Goal: Information Seeking & Learning: Learn about a topic

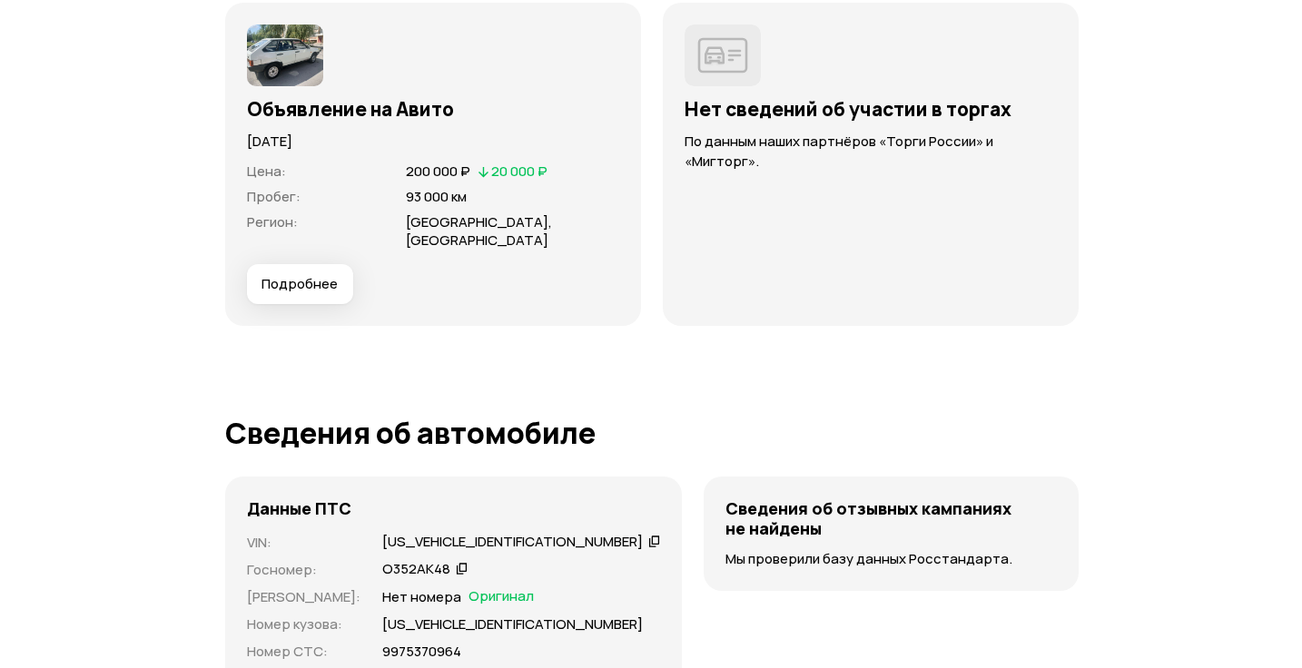
scroll to position [4994, 0]
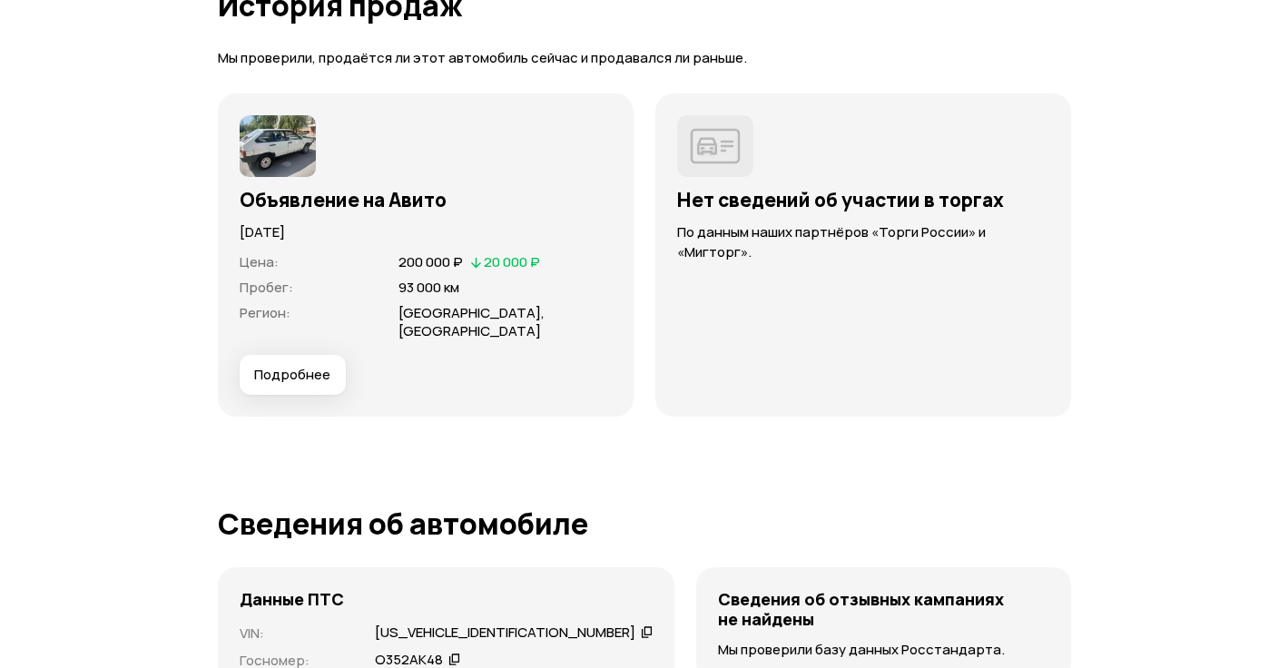
click at [288, 384] on span "Подробнее" at bounding box center [292, 375] width 76 height 18
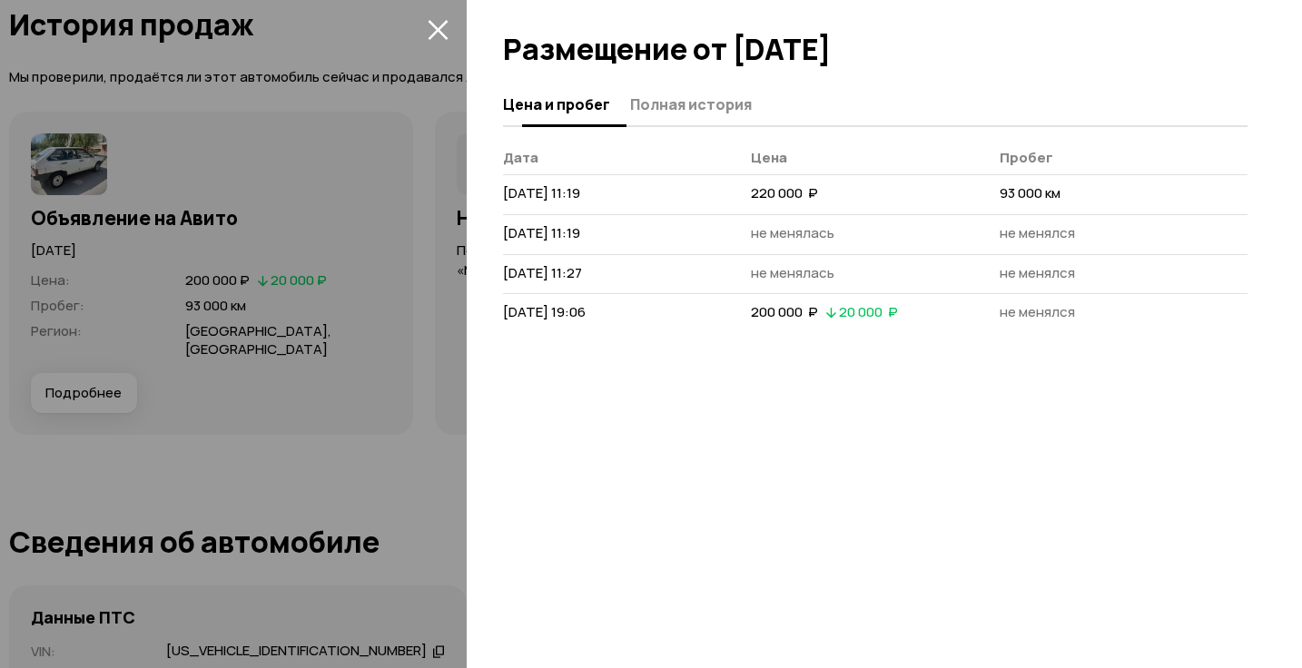
click at [695, 101] on span "Полная история" at bounding box center [691, 104] width 122 height 18
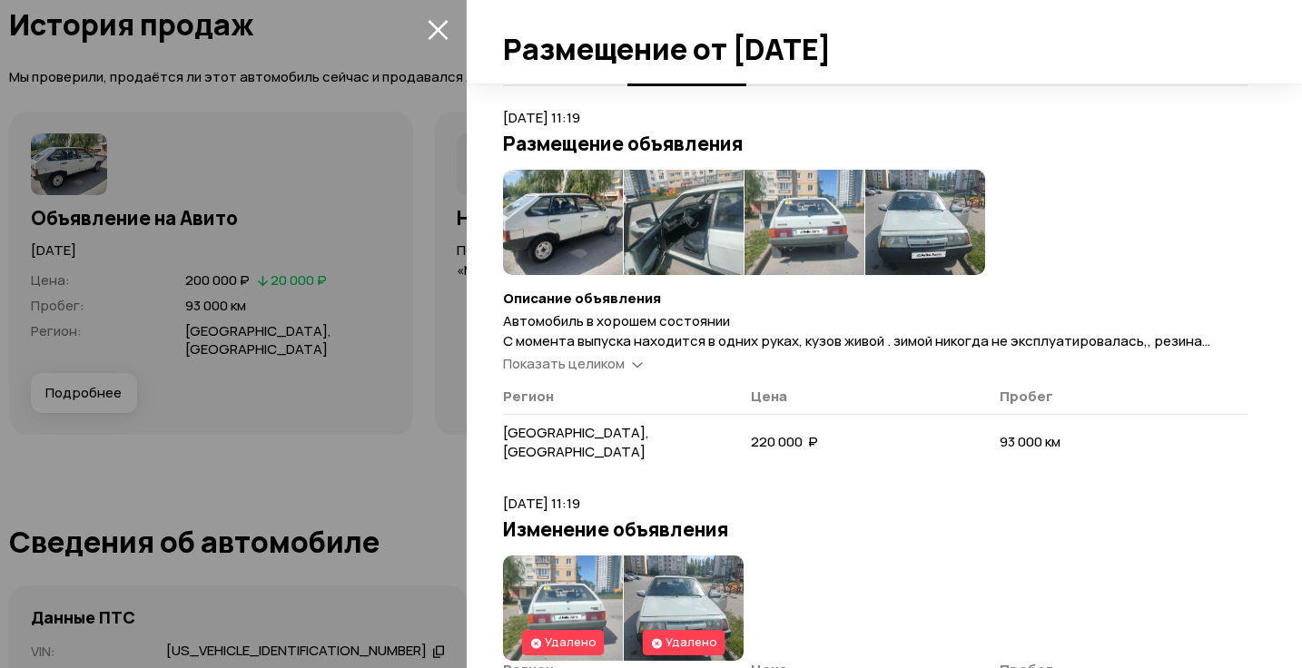
scroll to position [0, 0]
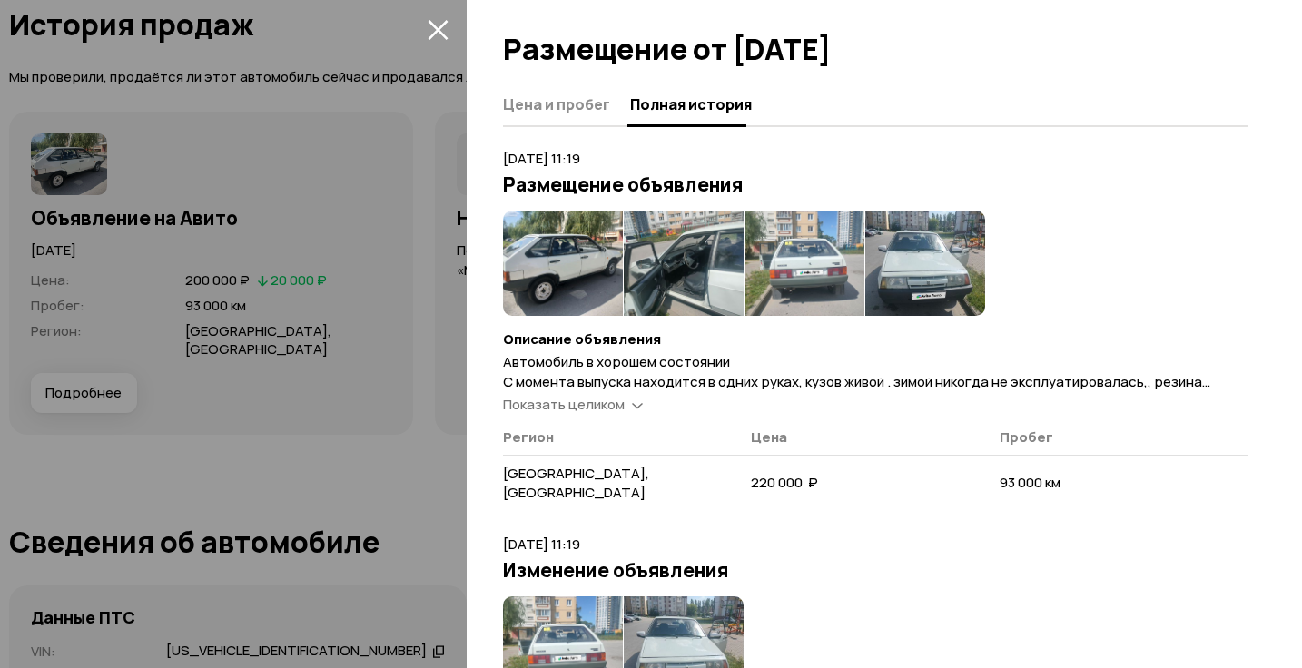
click at [623, 401] on span "Показать целиком" at bounding box center [564, 404] width 122 height 19
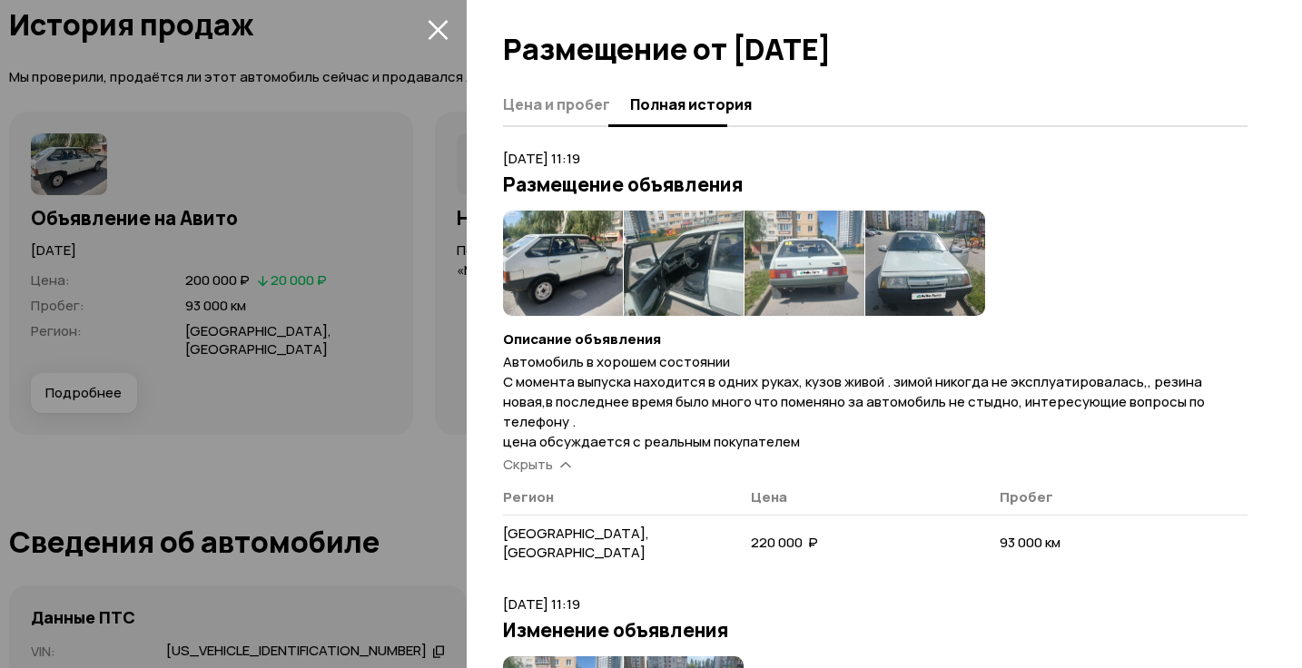
click at [547, 111] on span "Цена и пробег" at bounding box center [556, 104] width 107 height 18
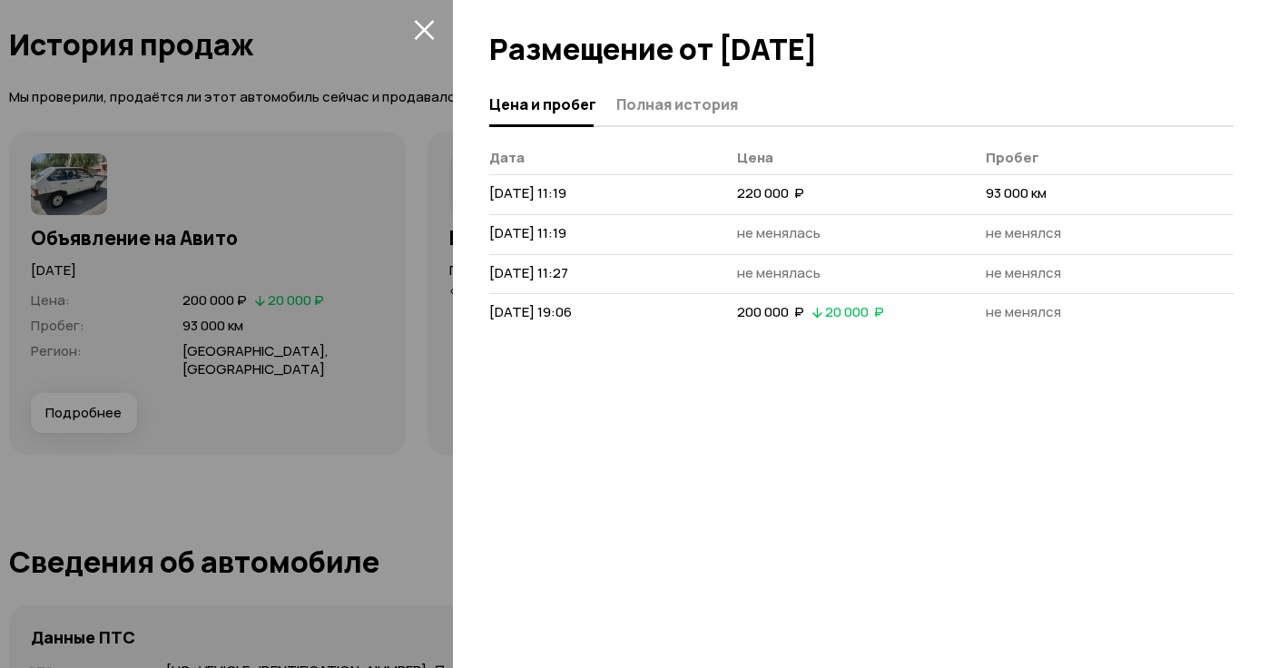
click at [340, 477] on div at bounding box center [644, 334] width 1288 height 668
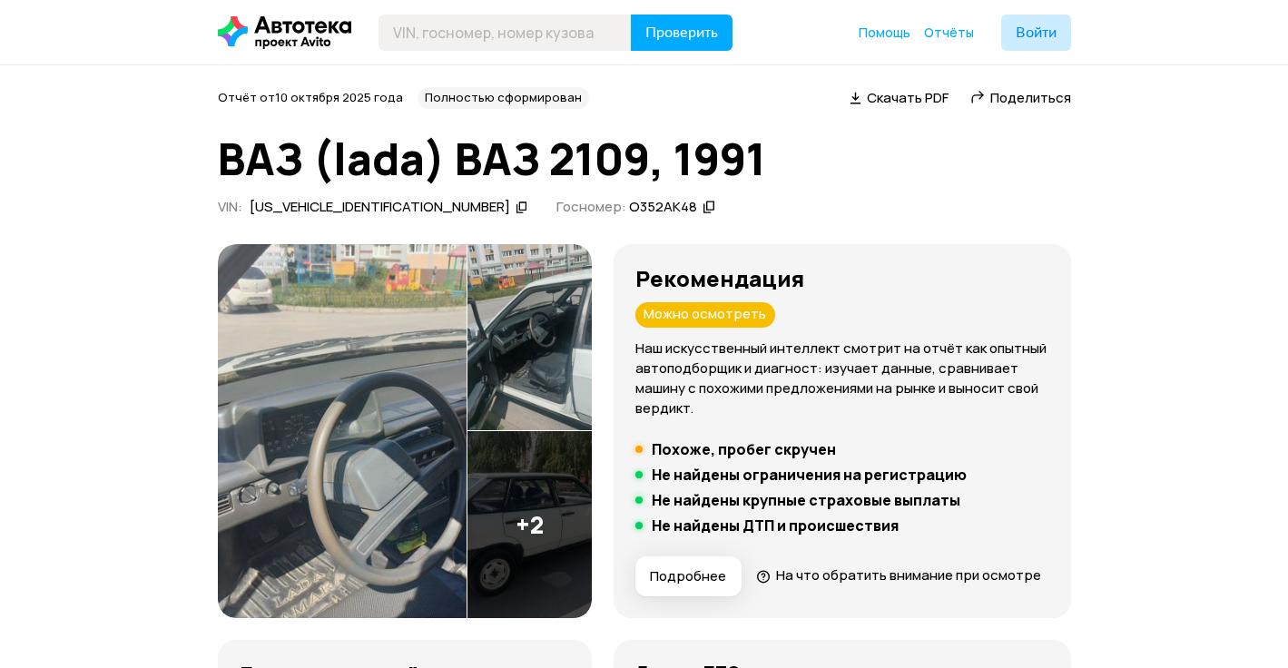
drag, startPoint x: 650, startPoint y: 400, endPoint x: 567, endPoint y: 128, distance: 284.0
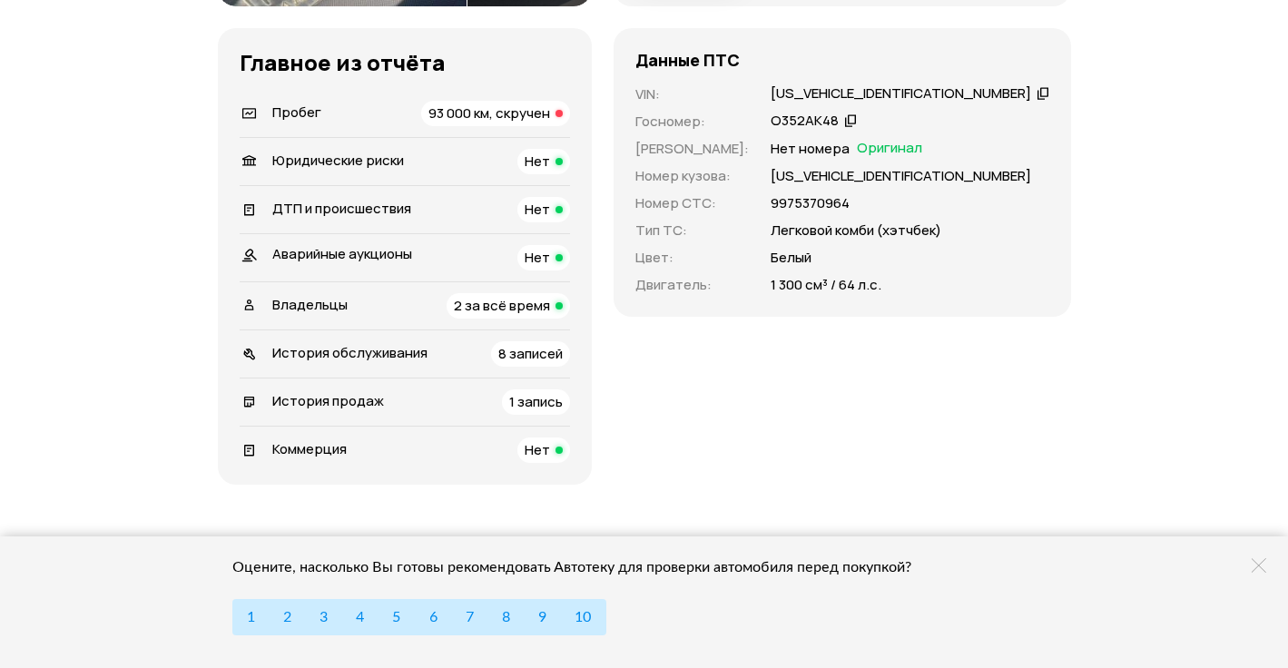
scroll to position [636, 0]
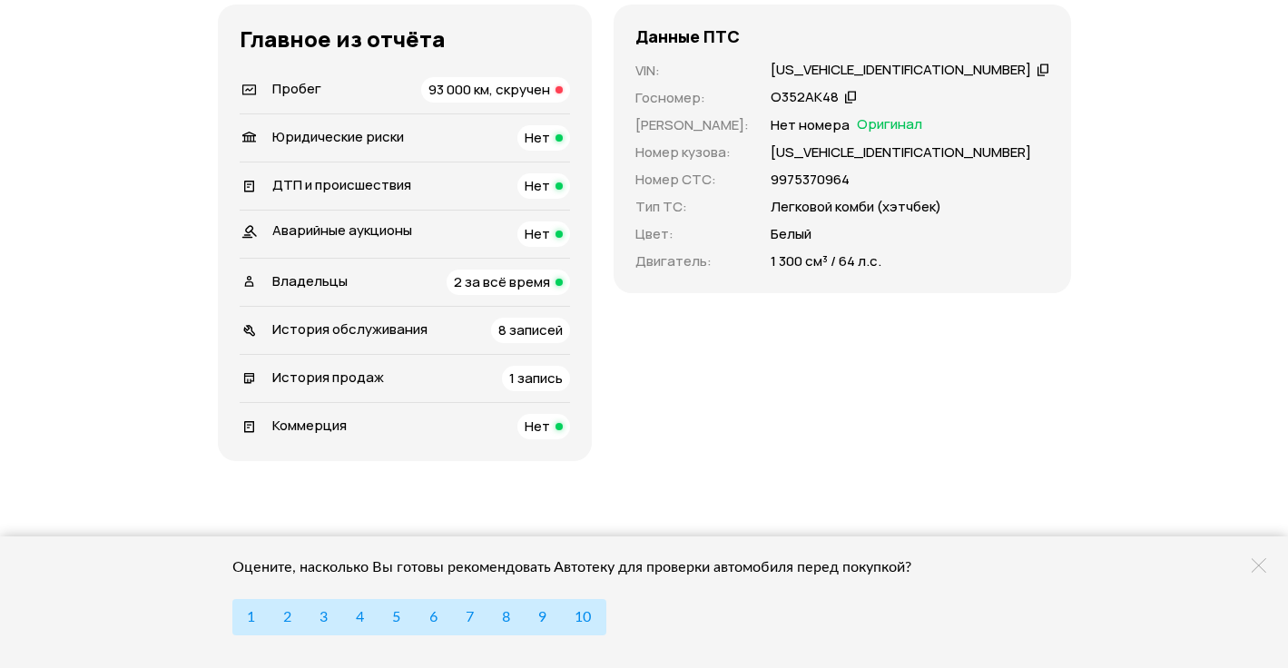
click at [563, 340] on span "8 записей" at bounding box center [530, 330] width 64 height 19
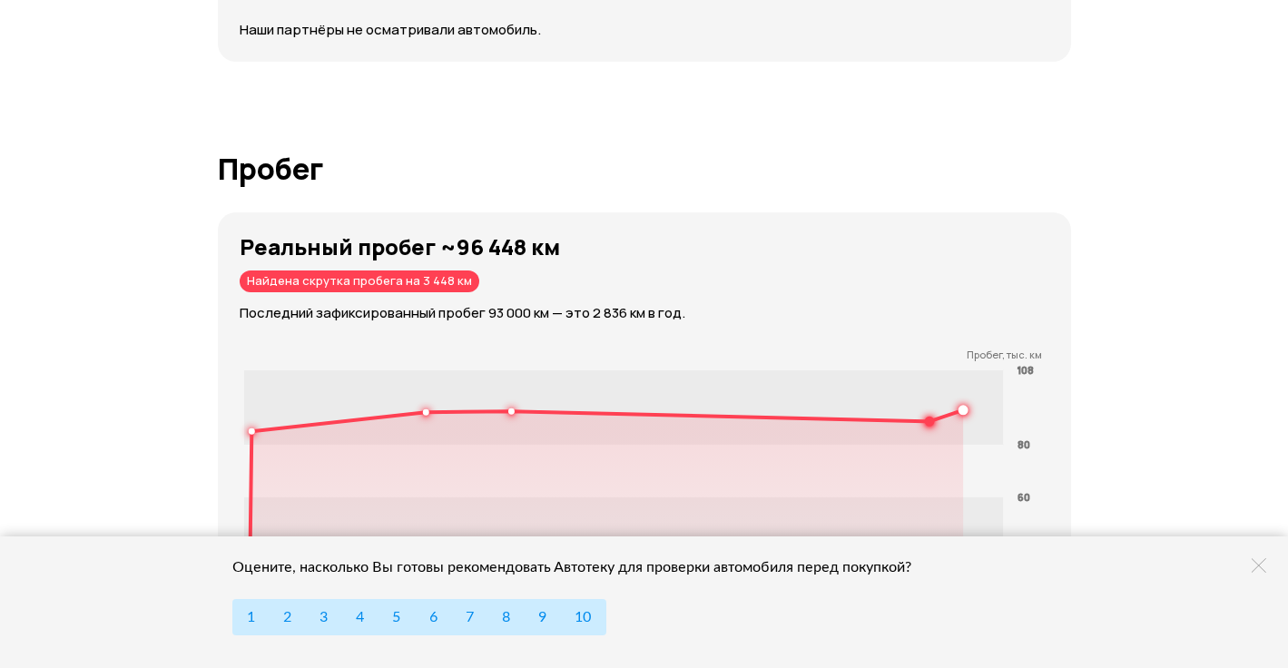
scroll to position [3420, 0]
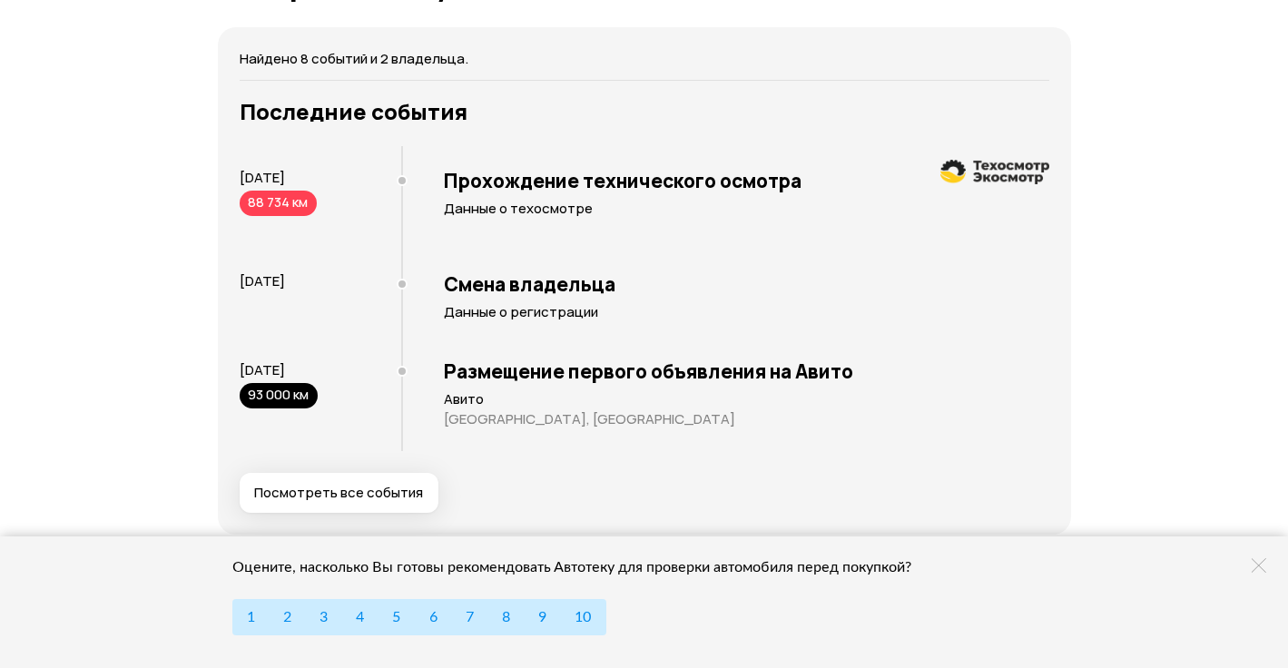
click at [488, 218] on p "Данные о техосмотре" at bounding box center [747, 209] width 606 height 18
click at [482, 321] on p "Данные о регистрации" at bounding box center [747, 312] width 606 height 18
click at [482, 429] on p "[GEOGRAPHIC_DATA], [GEOGRAPHIC_DATA]" at bounding box center [747, 419] width 606 height 18
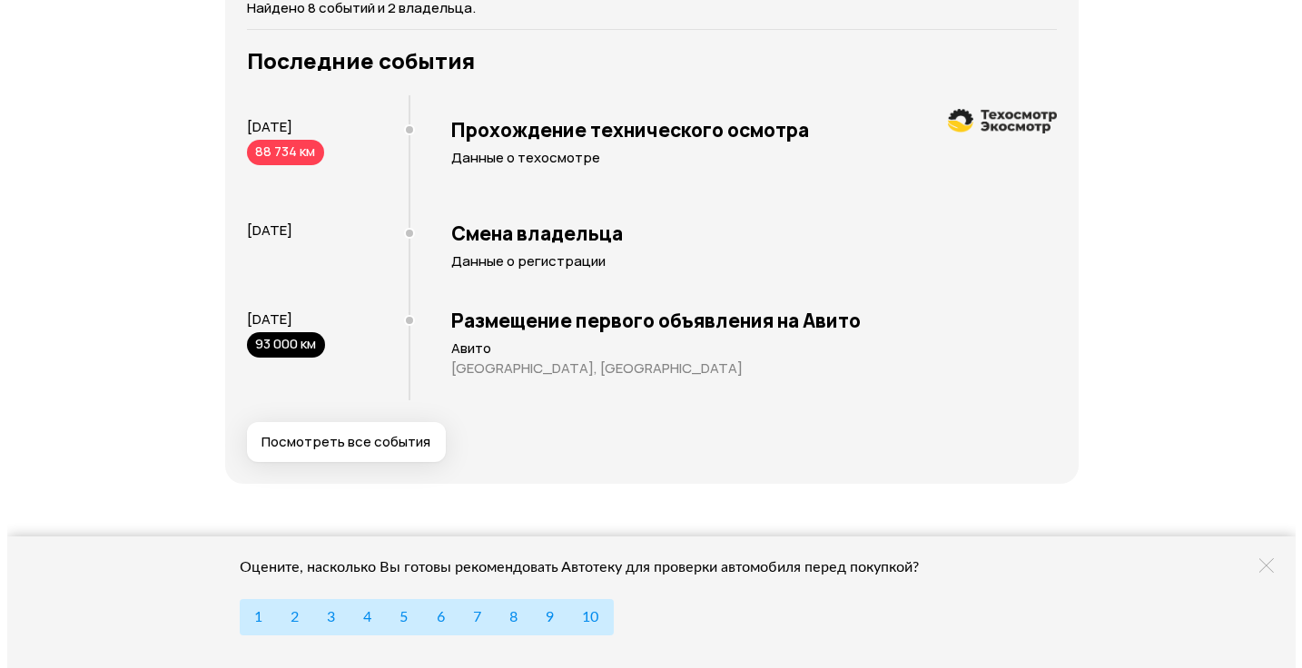
scroll to position [3511, 0]
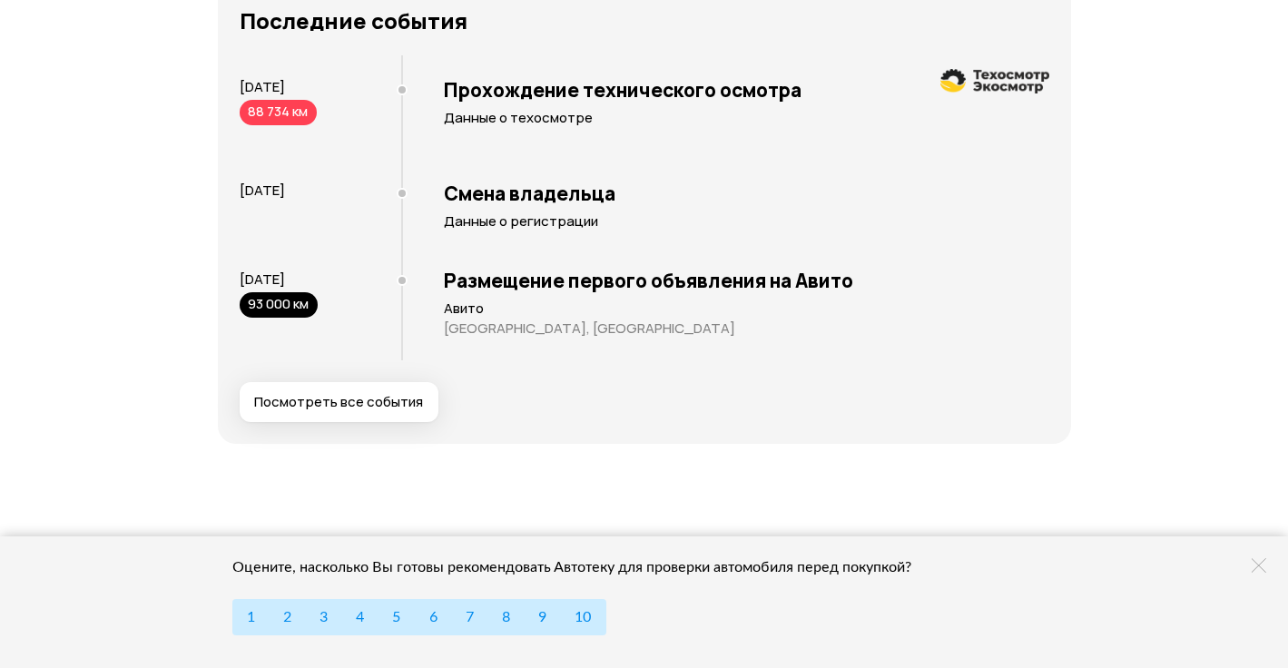
click at [390, 411] on span "Посмотреть все события" at bounding box center [338, 402] width 169 height 18
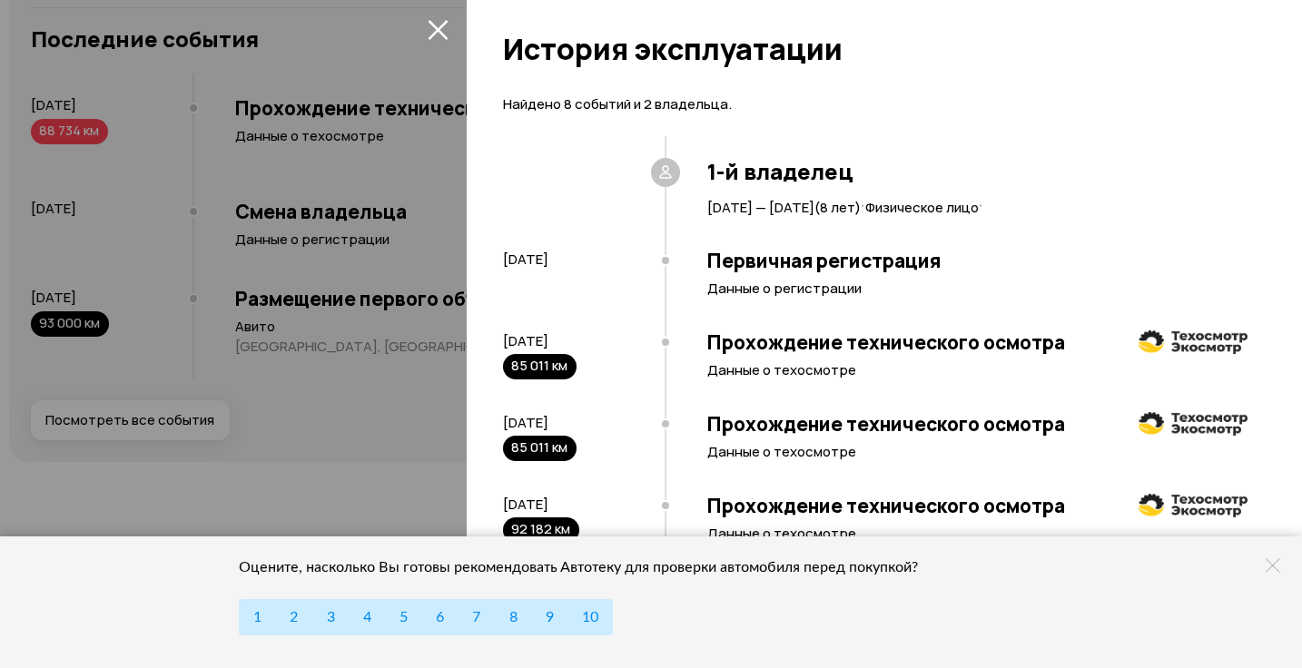
scroll to position [457, 0]
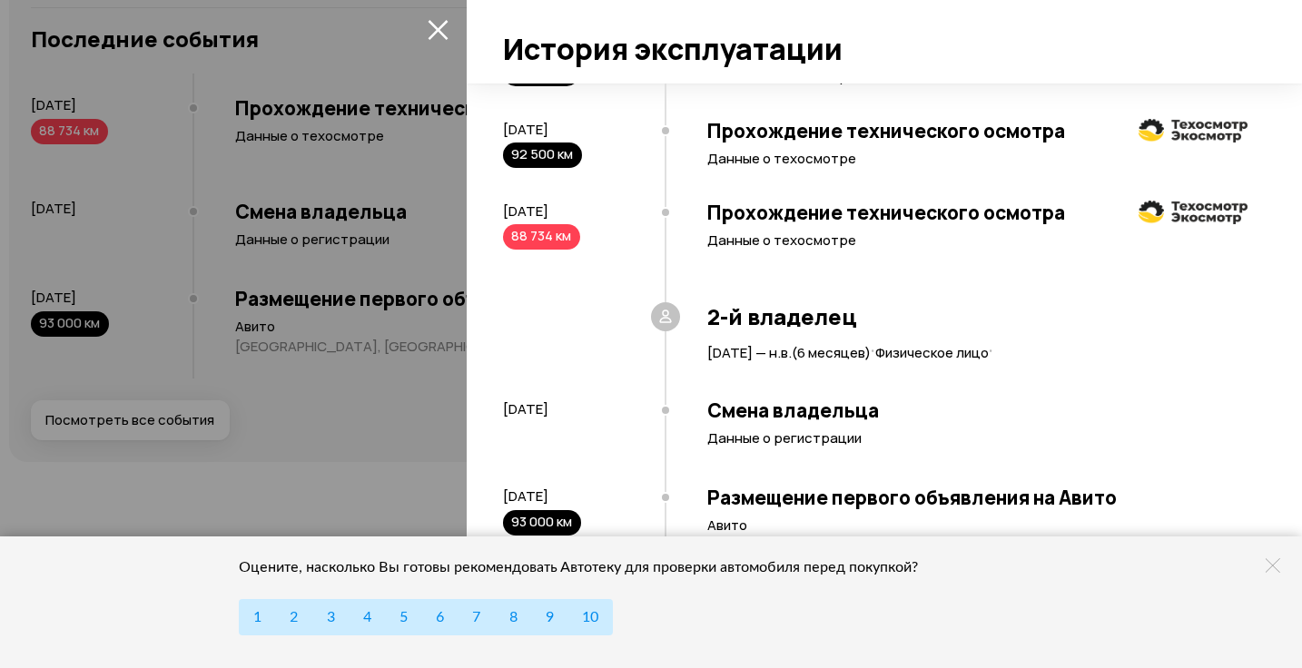
click at [1268, 564] on icon at bounding box center [1273, 565] width 15 height 15
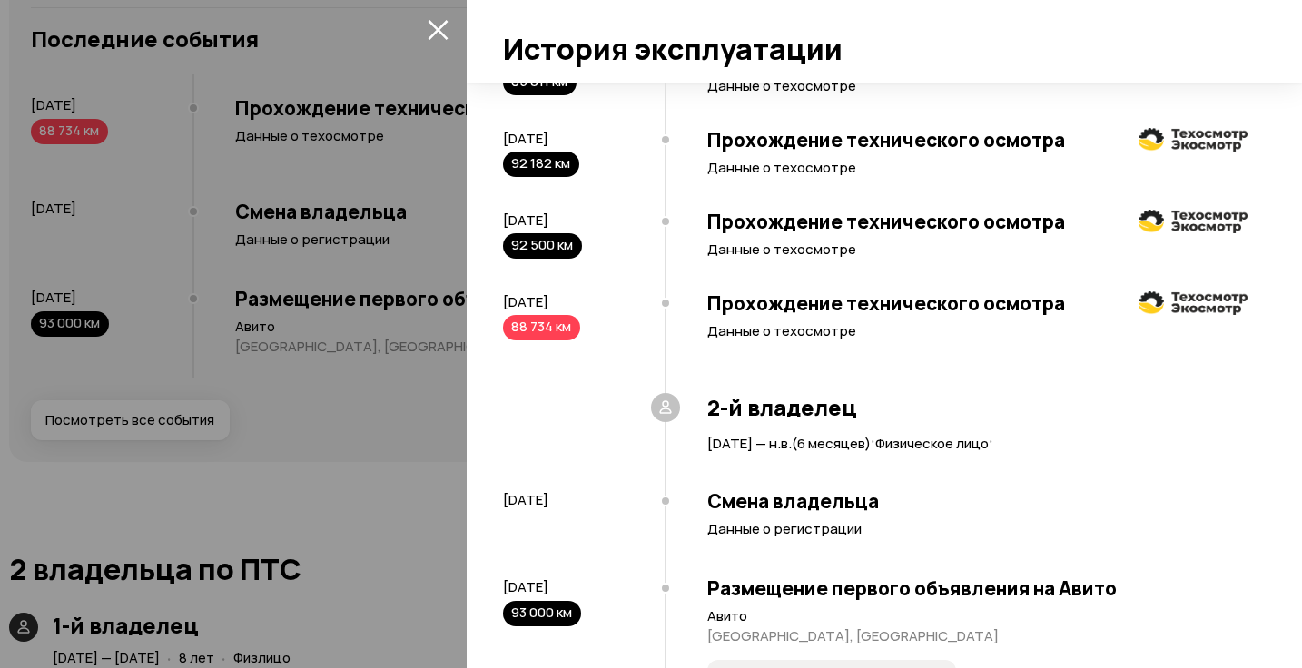
scroll to position [275, 0]
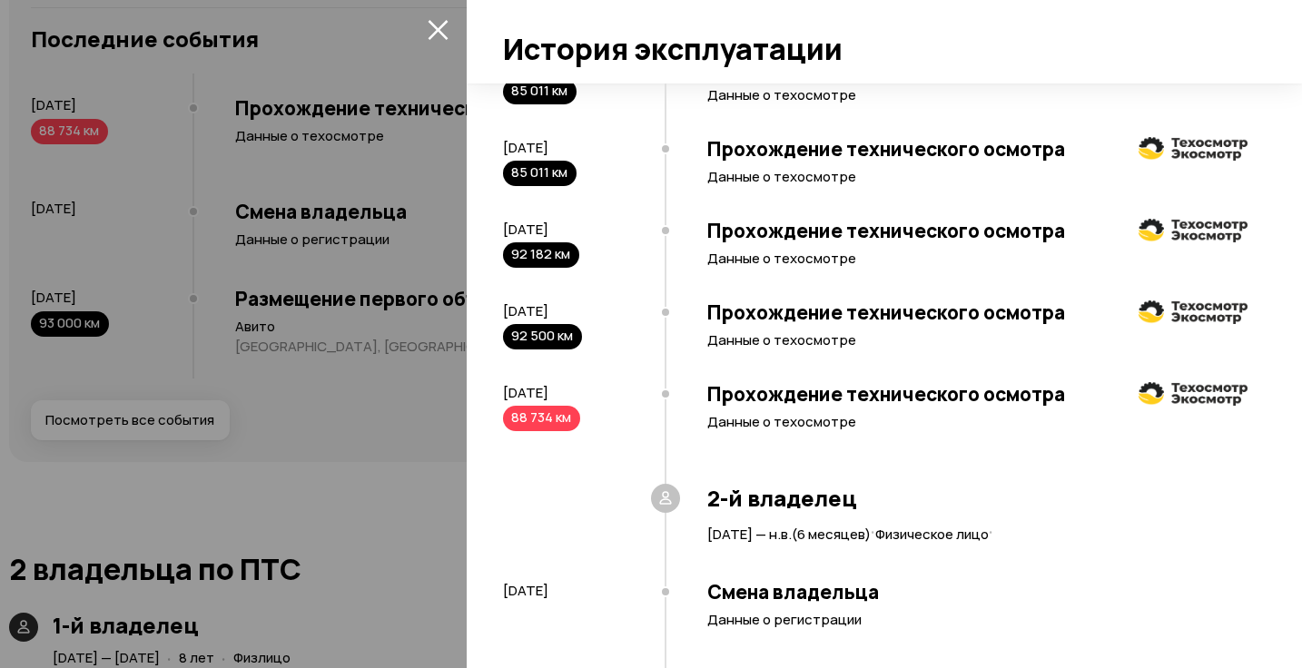
click at [539, 419] on div "88 734 км" at bounding box center [541, 418] width 77 height 25
click at [557, 336] on div "92 500 км" at bounding box center [542, 336] width 79 height 25
click at [824, 389] on h3 "Прохождение технического осмотра" at bounding box center [977, 394] width 540 height 24
drag, startPoint x: 1098, startPoint y: 417, endPoint x: 1130, endPoint y: 423, distance: 33.3
click at [1101, 418] on p "Данные о техосмотре" at bounding box center [977, 422] width 540 height 18
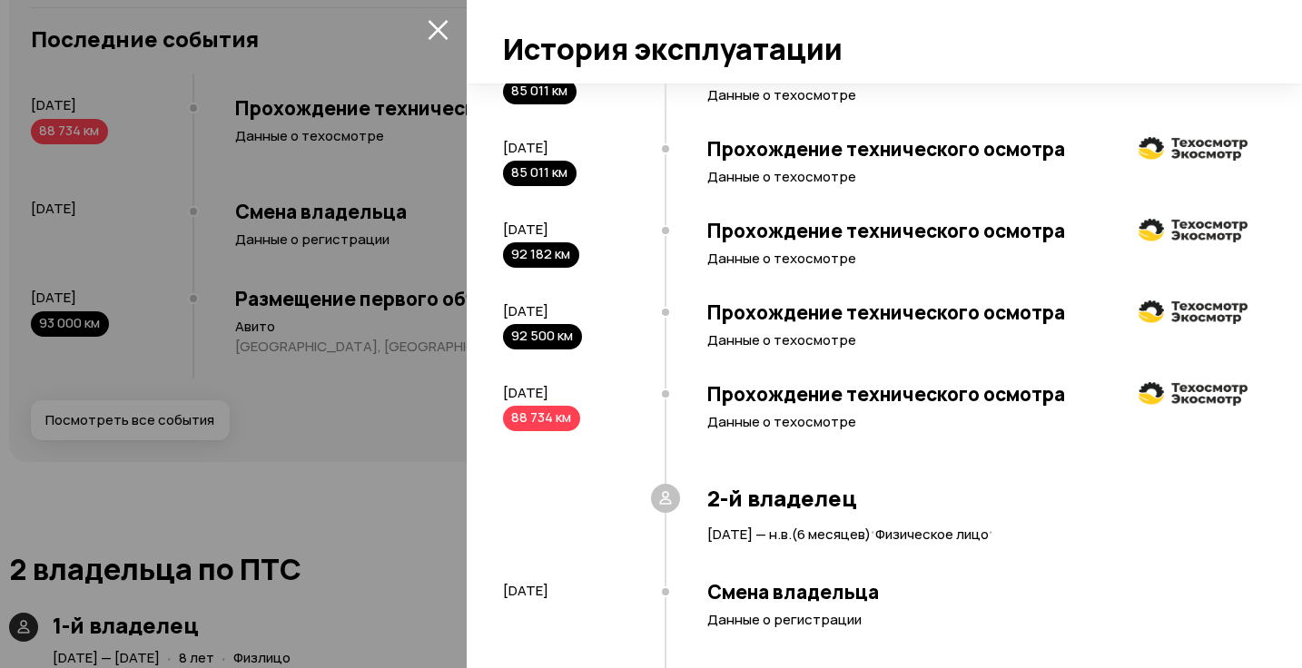
click at [1194, 392] on img at bounding box center [1193, 394] width 109 height 25
click at [1165, 291] on div "Прохождение технического осмотра Данные о техосмотре" at bounding box center [956, 328] width 583 height 82
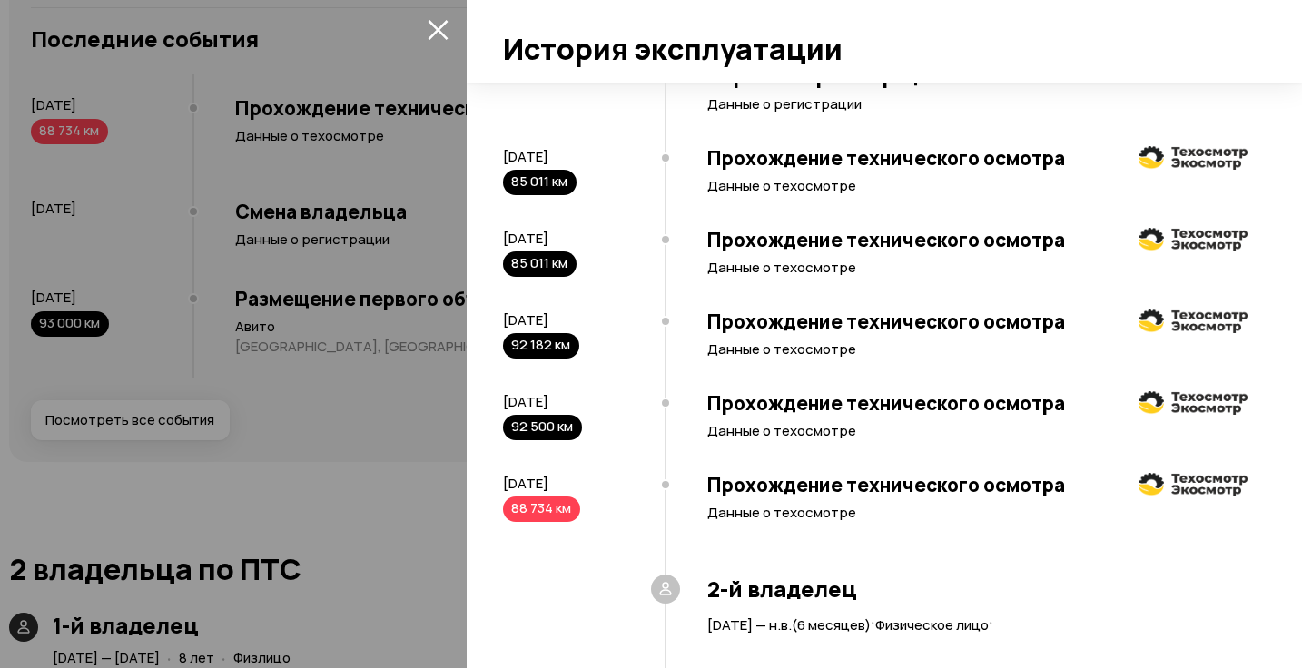
click at [736, 420] on div "Прохождение технического осмотра Данные о техосмотре" at bounding box center [956, 419] width 583 height 82
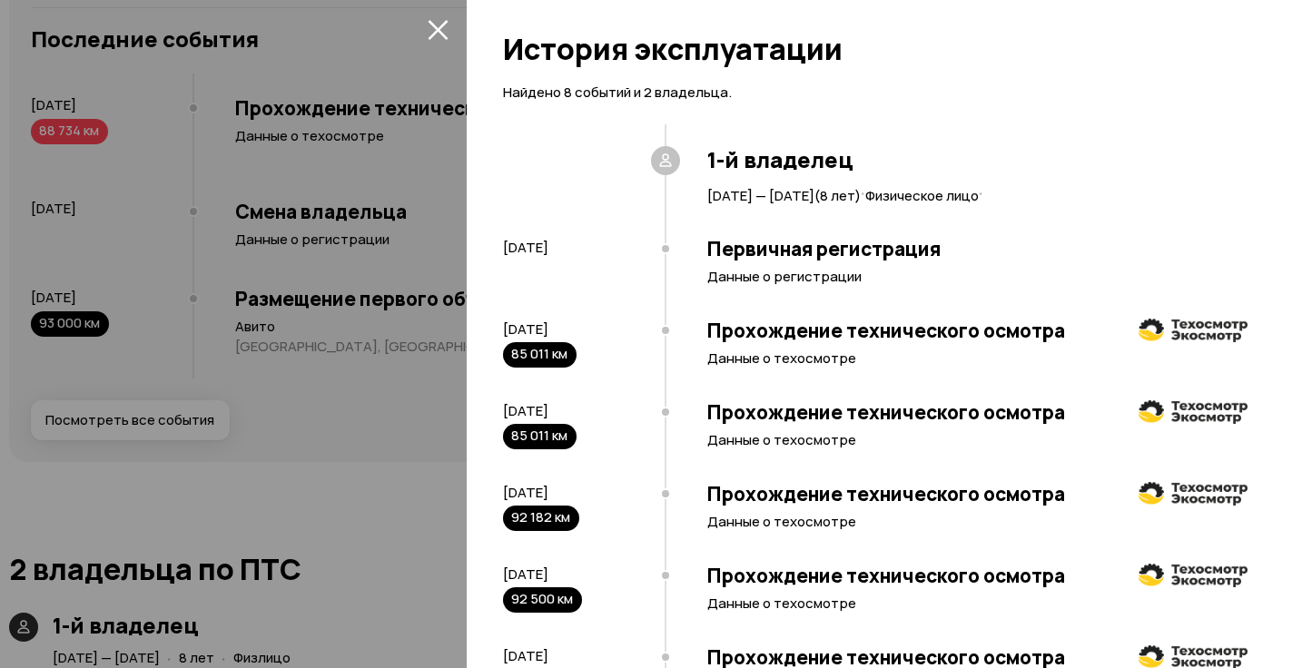
scroll to position [3, 0]
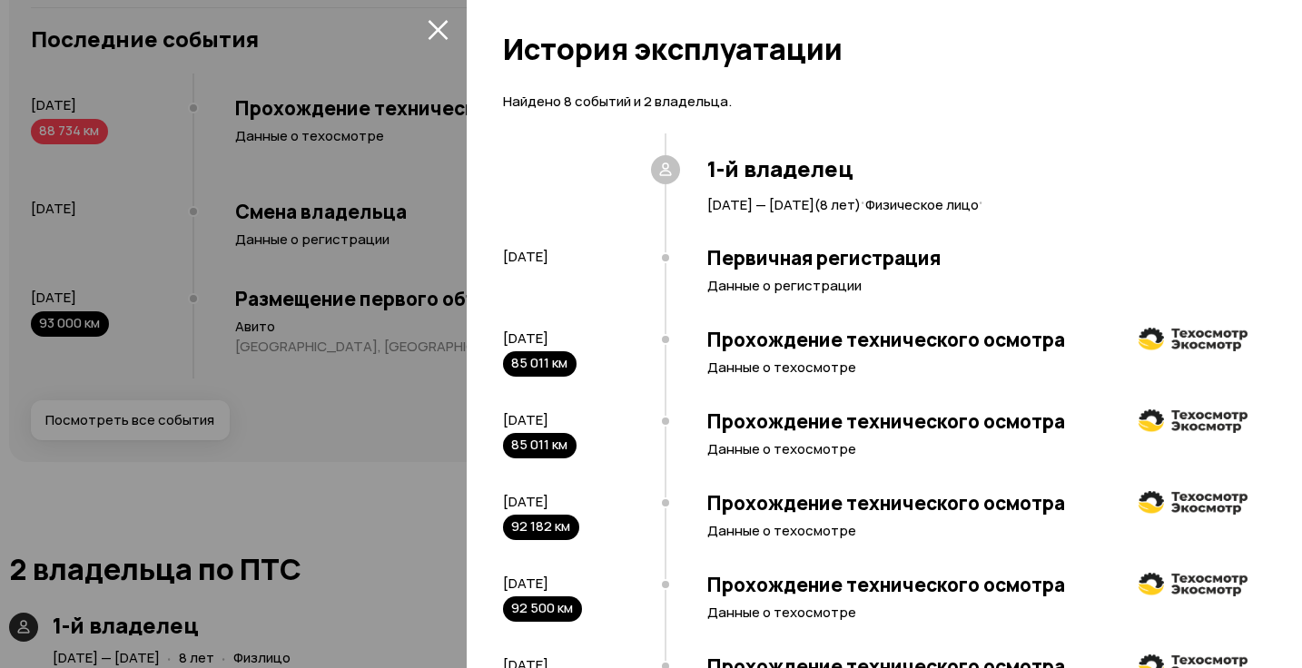
click at [557, 349] on div "[DATE] 85 011 км" at bounding box center [584, 354] width 162 height 48
drag, startPoint x: 839, startPoint y: 309, endPoint x: 801, endPoint y: 248, distance: 71.8
click at [840, 308] on div "Первичная регистрация Данные о регистрации" at bounding box center [956, 273] width 583 height 82
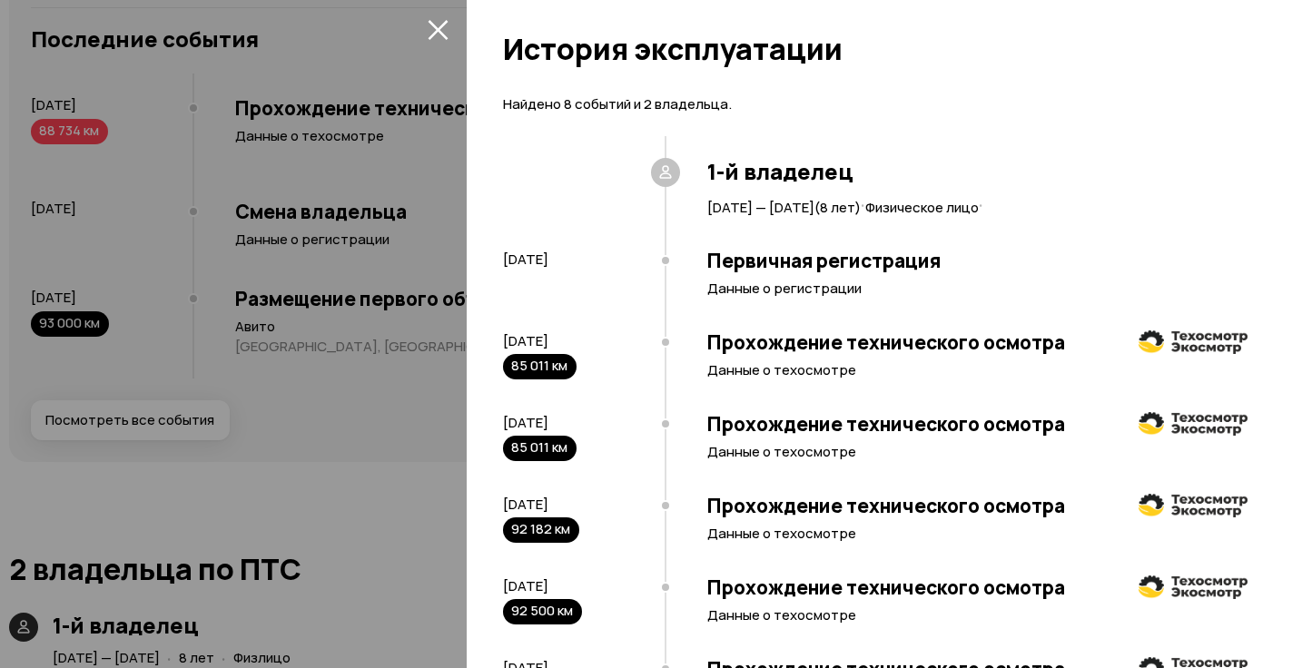
click at [807, 199] on span "[DATE] — [DATE] ( 8 лет )" at bounding box center [783, 207] width 153 height 19
click at [861, 216] on span "[DATE] — [DATE] ( 8 лет )" at bounding box center [783, 207] width 153 height 19
click at [662, 177] on icon at bounding box center [665, 172] width 18 height 18
drag, startPoint x: 264, startPoint y: 365, endPoint x: 261, endPoint y: 375, distance: 10.6
click at [261, 371] on div at bounding box center [651, 334] width 1302 height 668
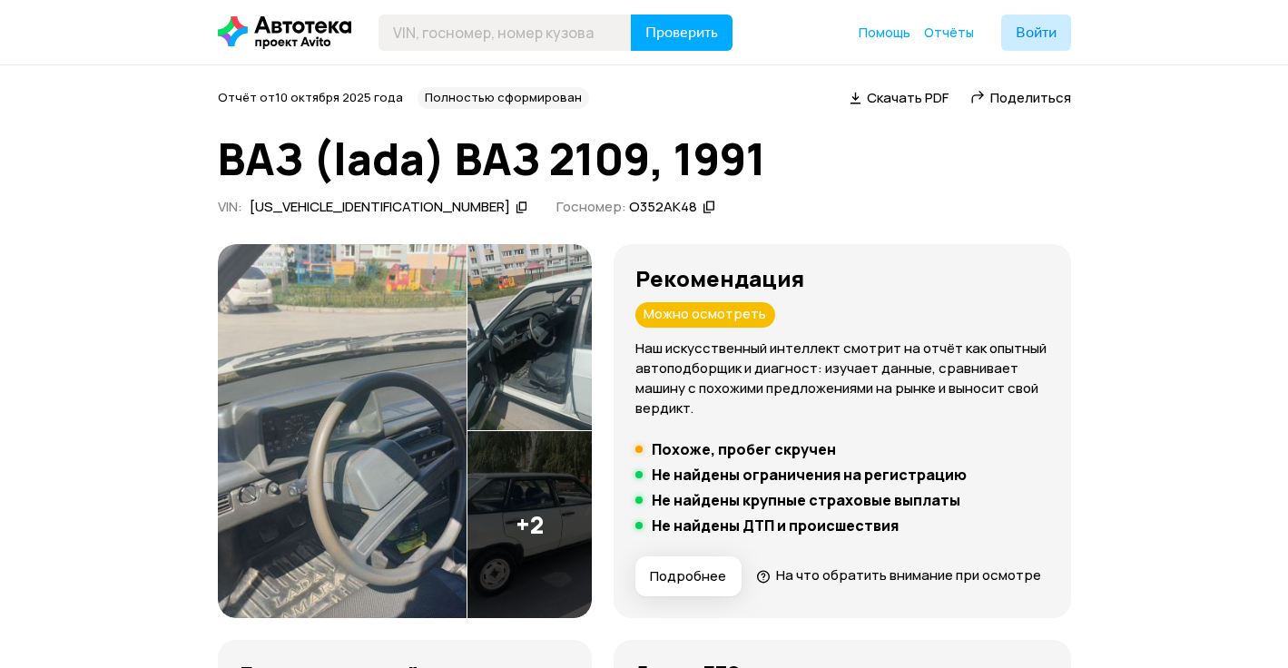
drag, startPoint x: 666, startPoint y: 423, endPoint x: 543, endPoint y: 225, distance: 232.8
click at [392, 378] on img at bounding box center [342, 431] width 249 height 374
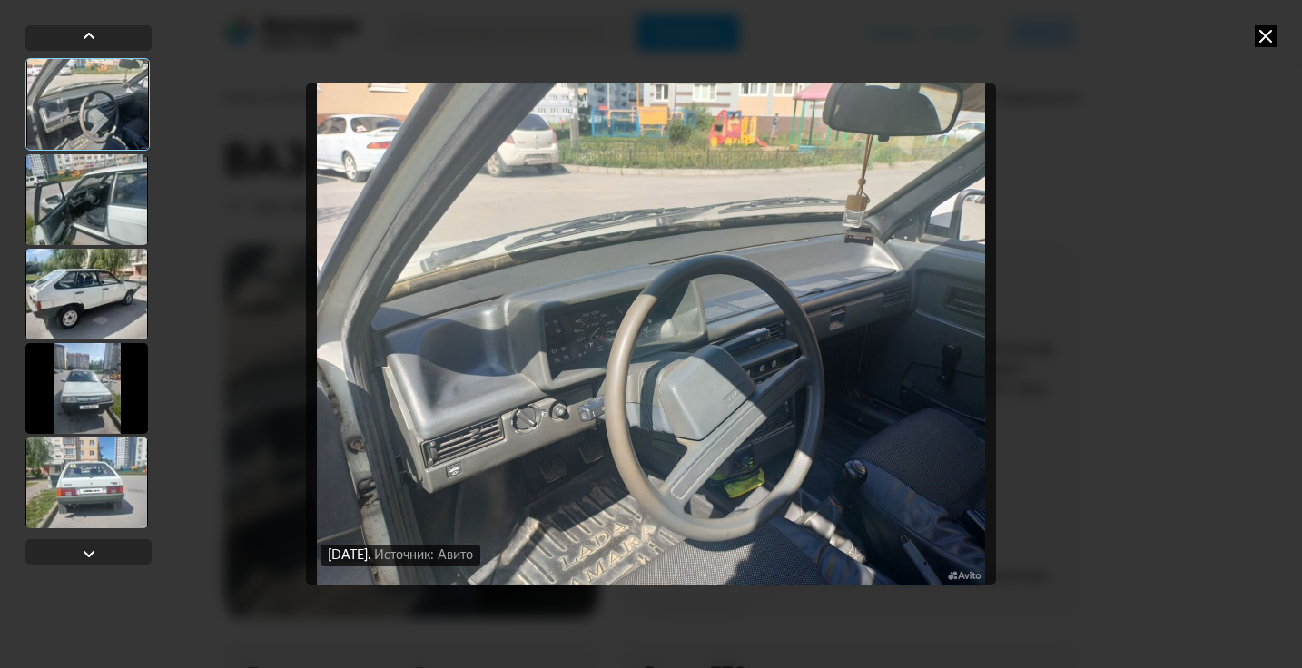
click at [864, 231] on img "Go to Slide 1" at bounding box center [651, 334] width 690 height 501
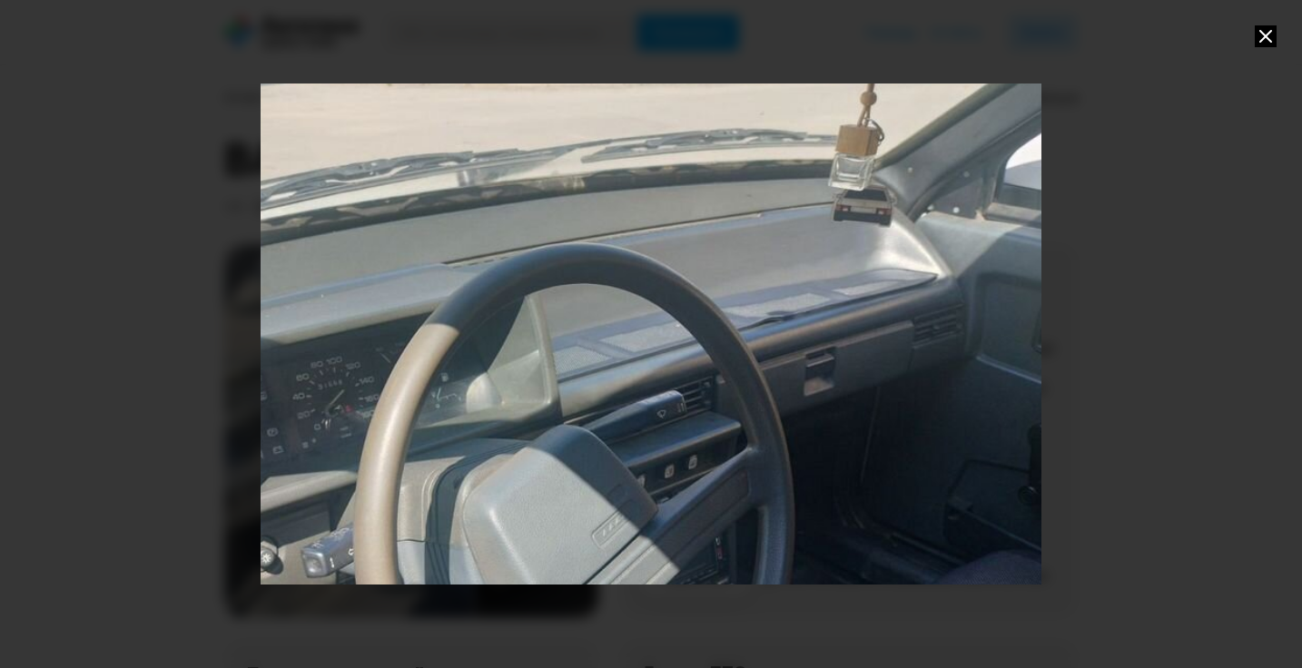
drag, startPoint x: 829, startPoint y: 343, endPoint x: 648, endPoint y: 441, distance: 205.6
click at [648, 441] on div "Go to Slide 1" at bounding box center [447, 403] width 1563 height 1002
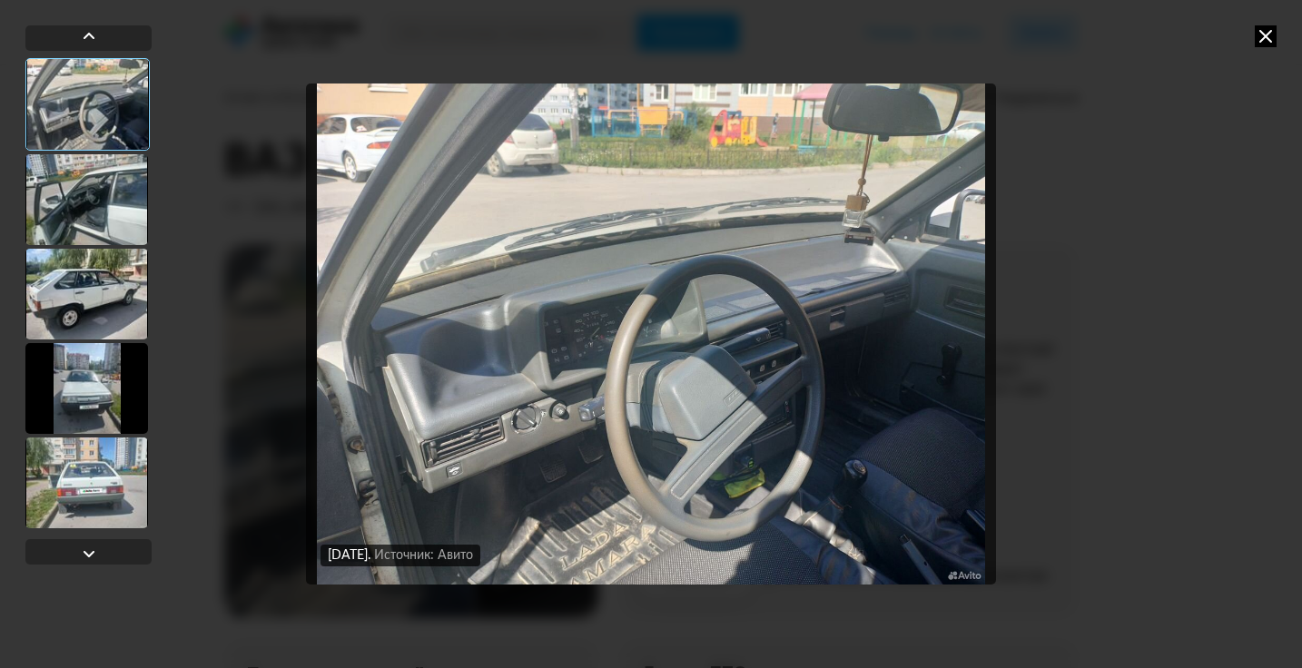
click at [873, 234] on img "Go to Slide 1" at bounding box center [651, 334] width 690 height 501
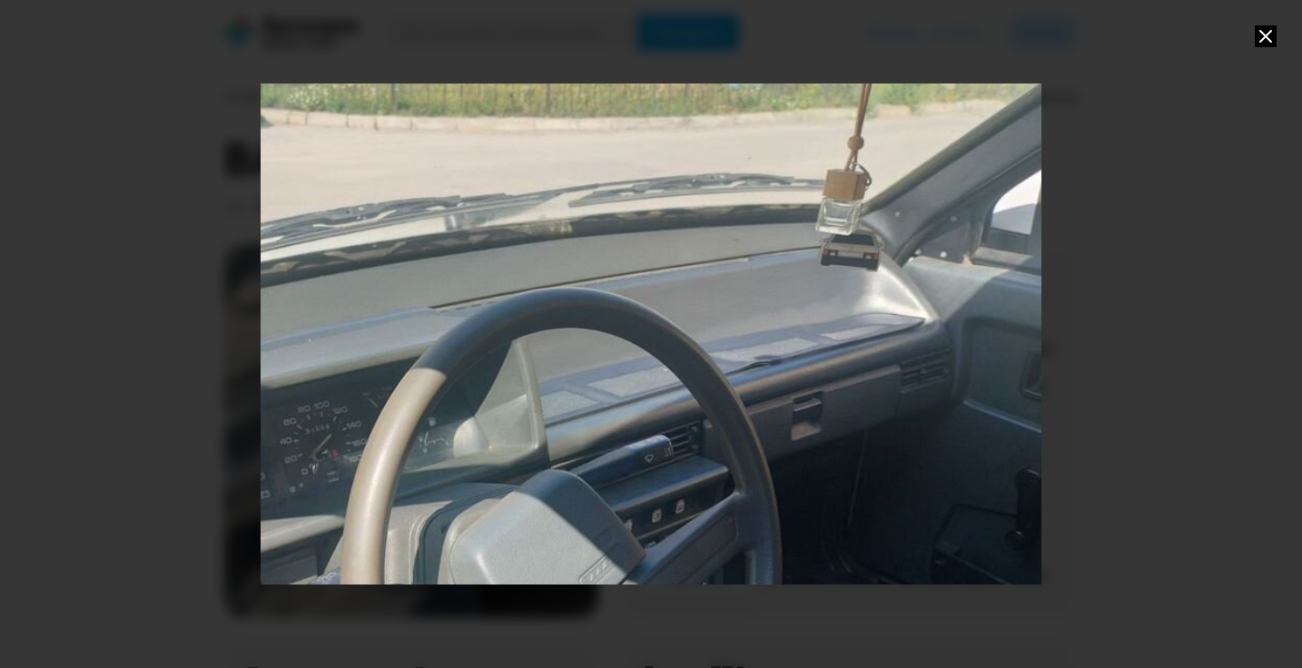
drag, startPoint x: 857, startPoint y: 292, endPoint x: 666, endPoint y: 386, distance: 212.4
click at [666, 386] on div "Go to Slide 1" at bounding box center [434, 447] width 1563 height 1002
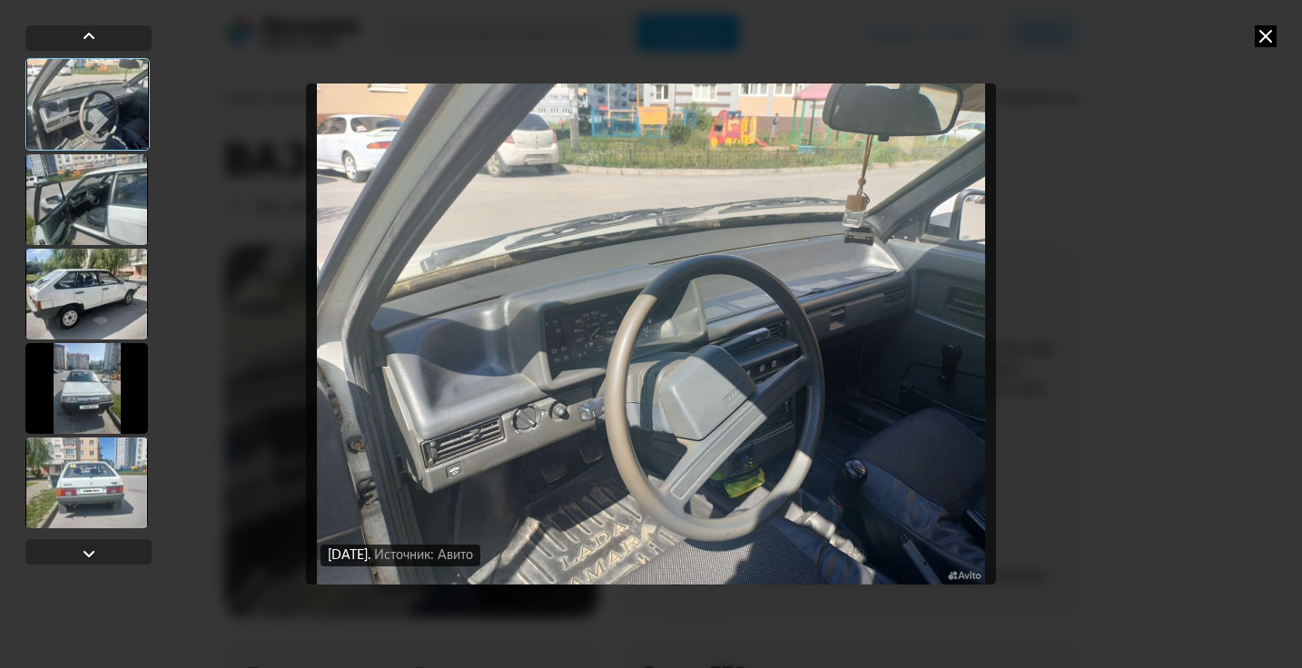
click at [882, 229] on img "Go to Slide 1" at bounding box center [651, 334] width 690 height 501
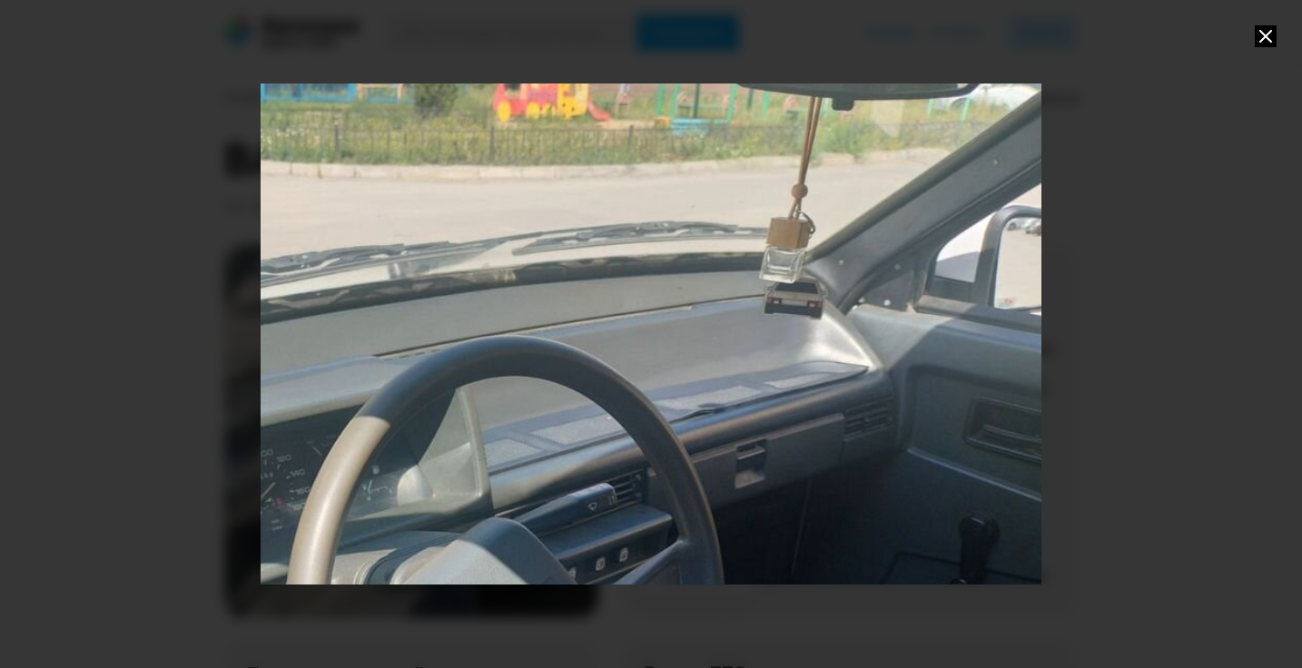
drag, startPoint x: 829, startPoint y: 273, endPoint x: 682, endPoint y: 363, distance: 172.4
click at [682, 363] on div "Go to Slide 1" at bounding box center [378, 496] width 1563 height 1002
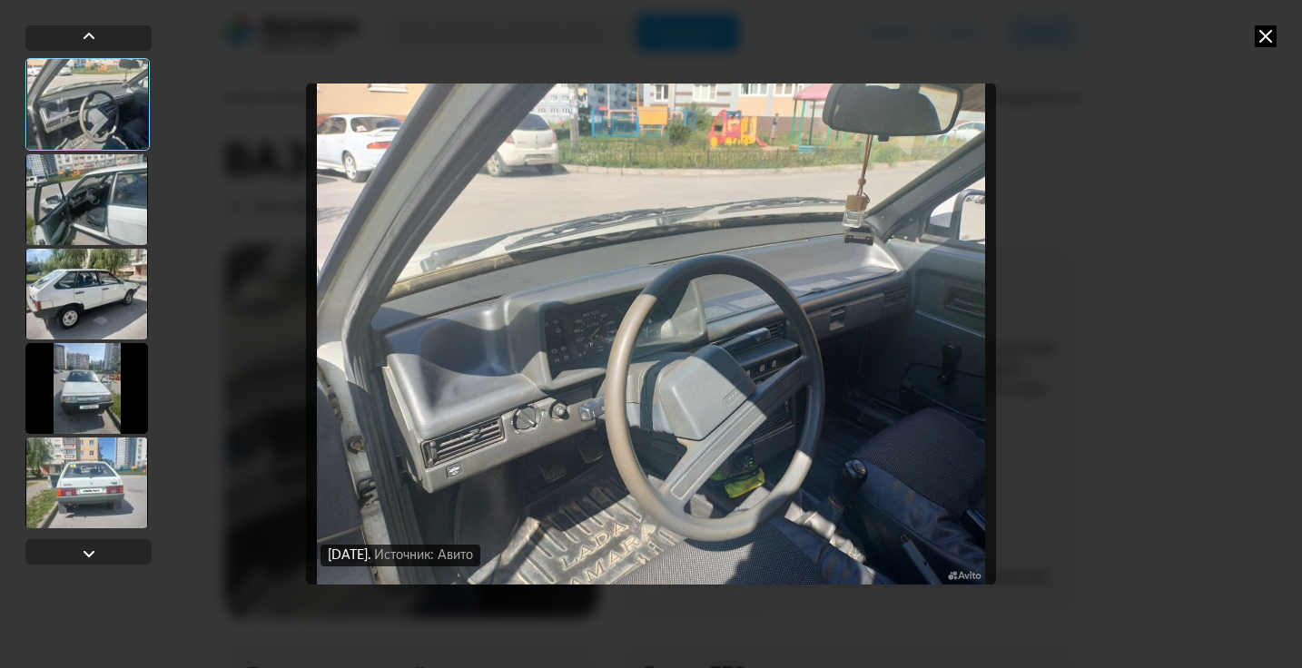
click at [867, 247] on img "Go to Slide 1" at bounding box center [651, 334] width 690 height 501
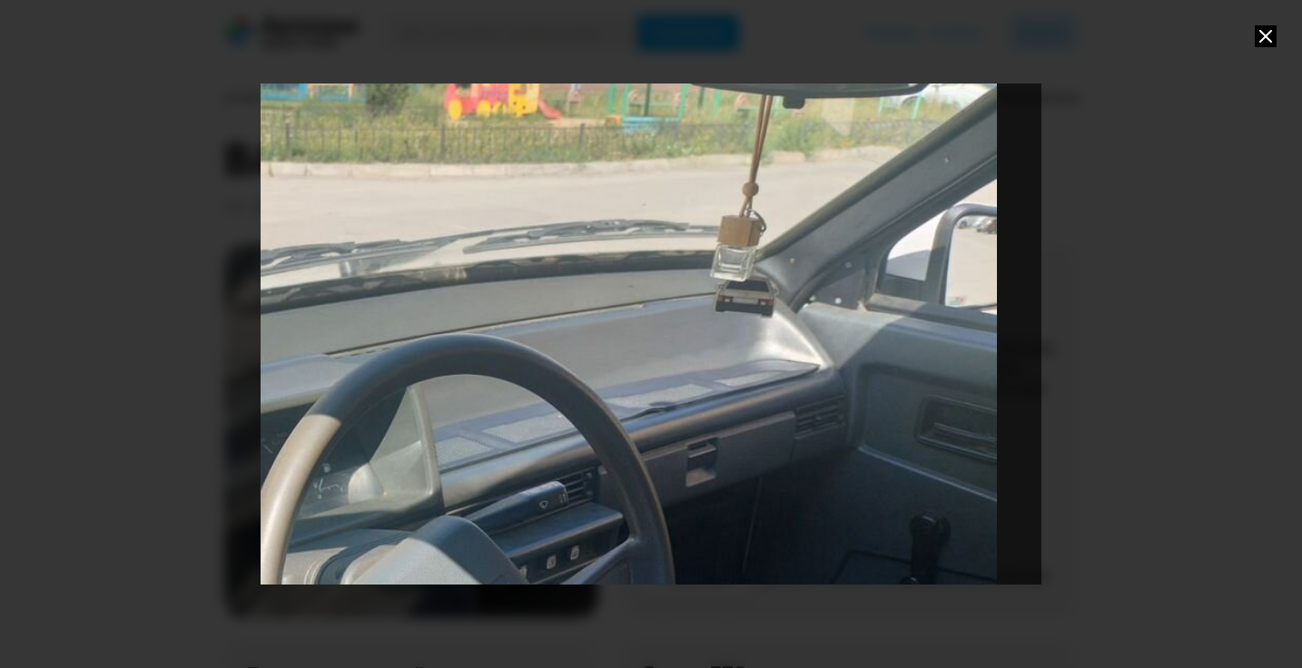
drag, startPoint x: 902, startPoint y: 252, endPoint x: 595, endPoint y: 391, distance: 337.2
click at [595, 391] on div "Go to Slide 1" at bounding box center [329, 494] width 1563 height 1002
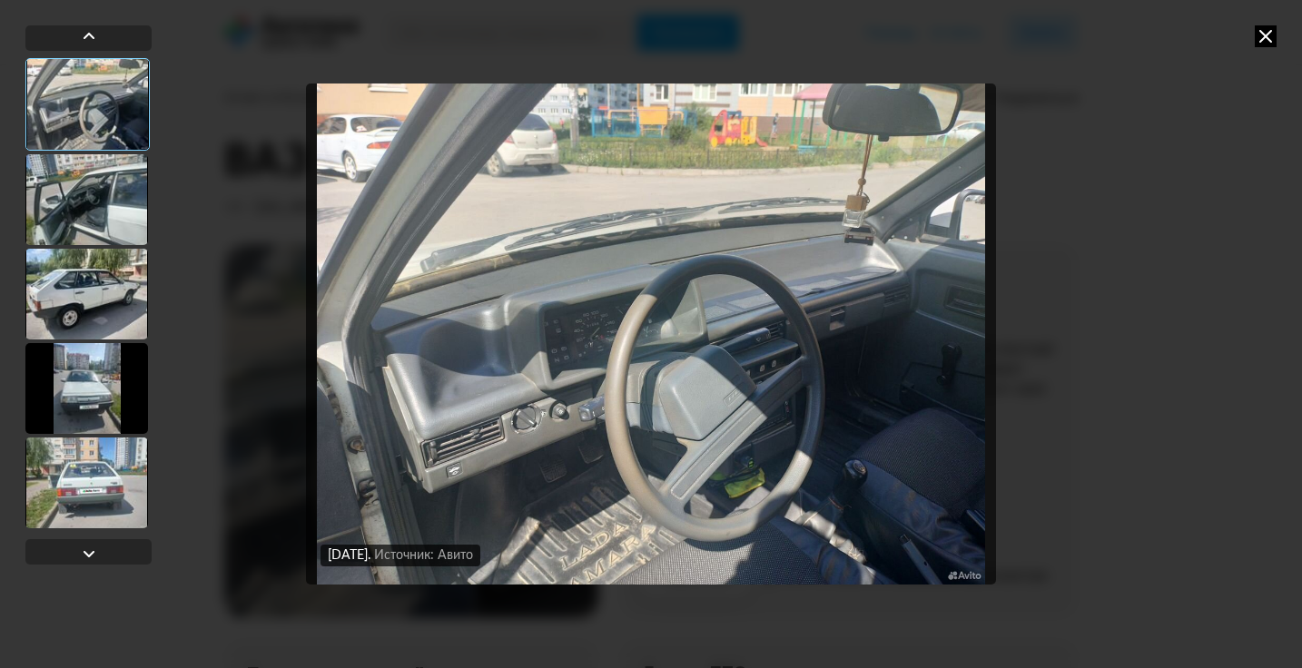
click at [104, 216] on div at bounding box center [86, 199] width 123 height 91
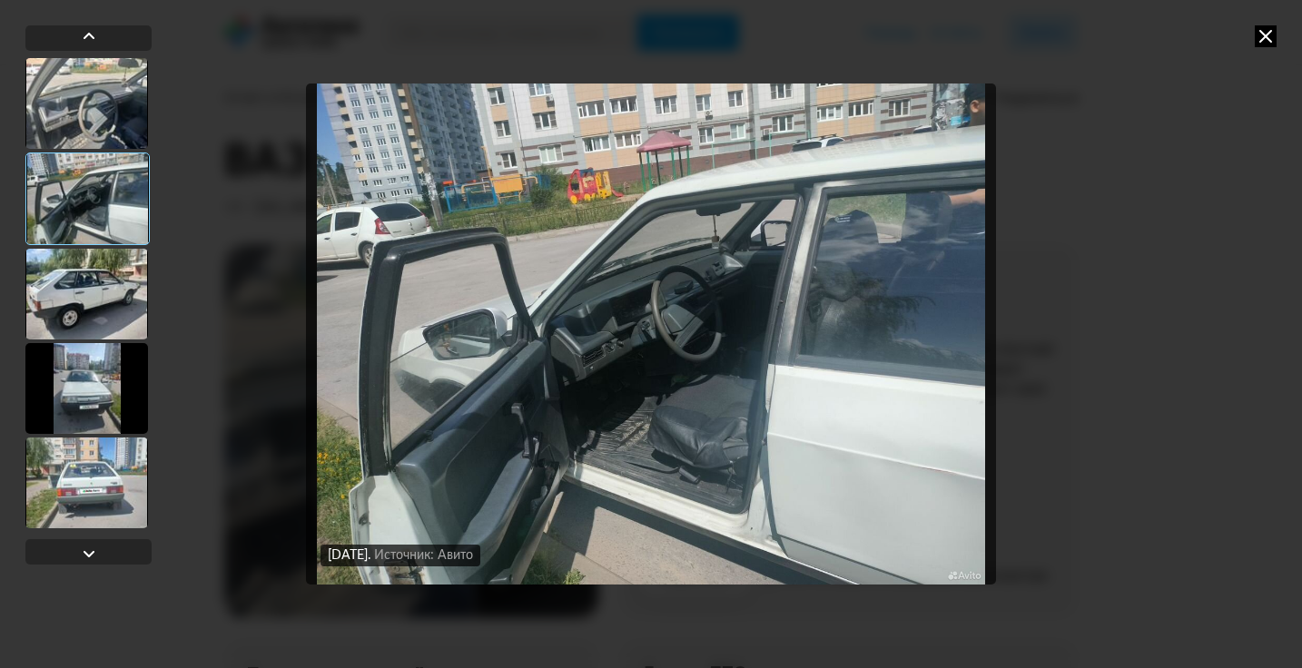
click at [99, 272] on div at bounding box center [86, 294] width 123 height 91
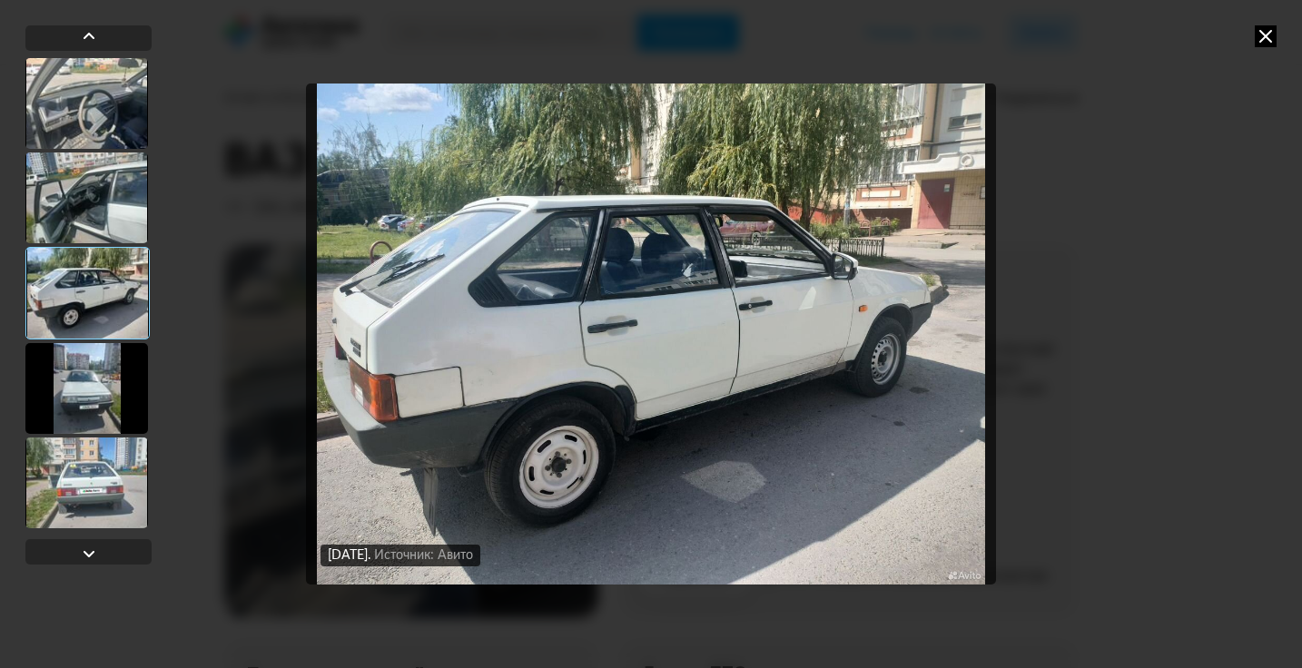
click at [110, 407] on div at bounding box center [86, 388] width 123 height 91
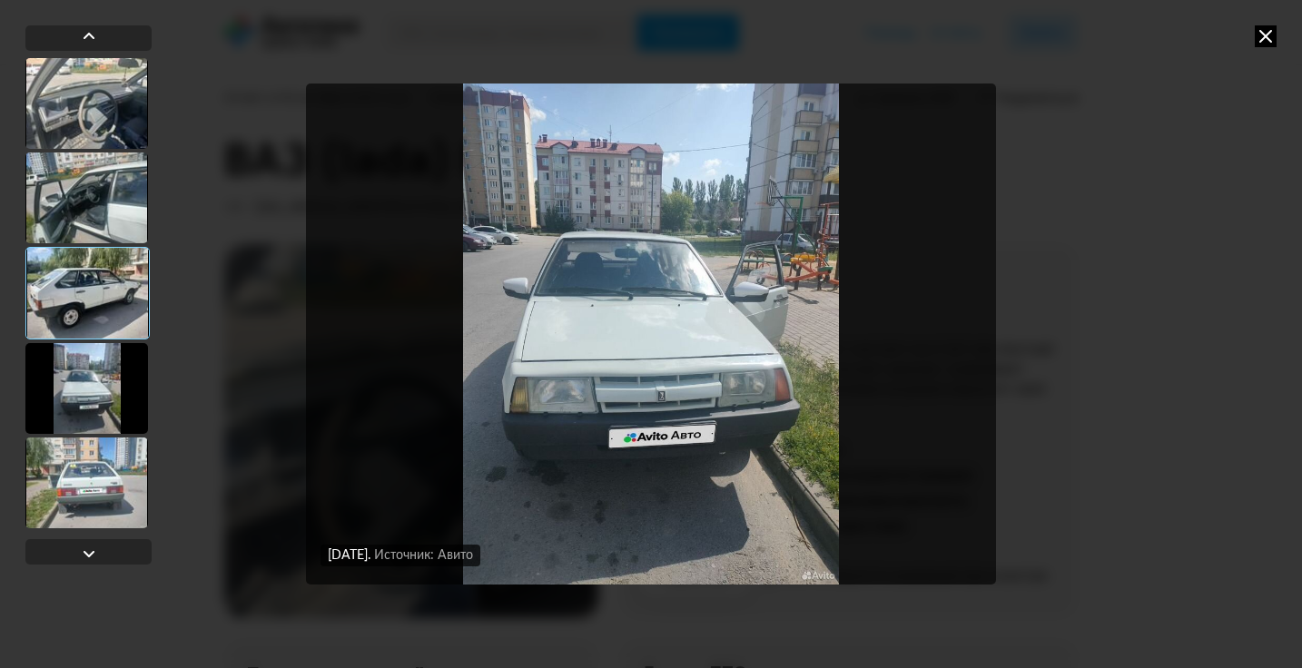
click at [91, 267] on div at bounding box center [87, 293] width 124 height 93
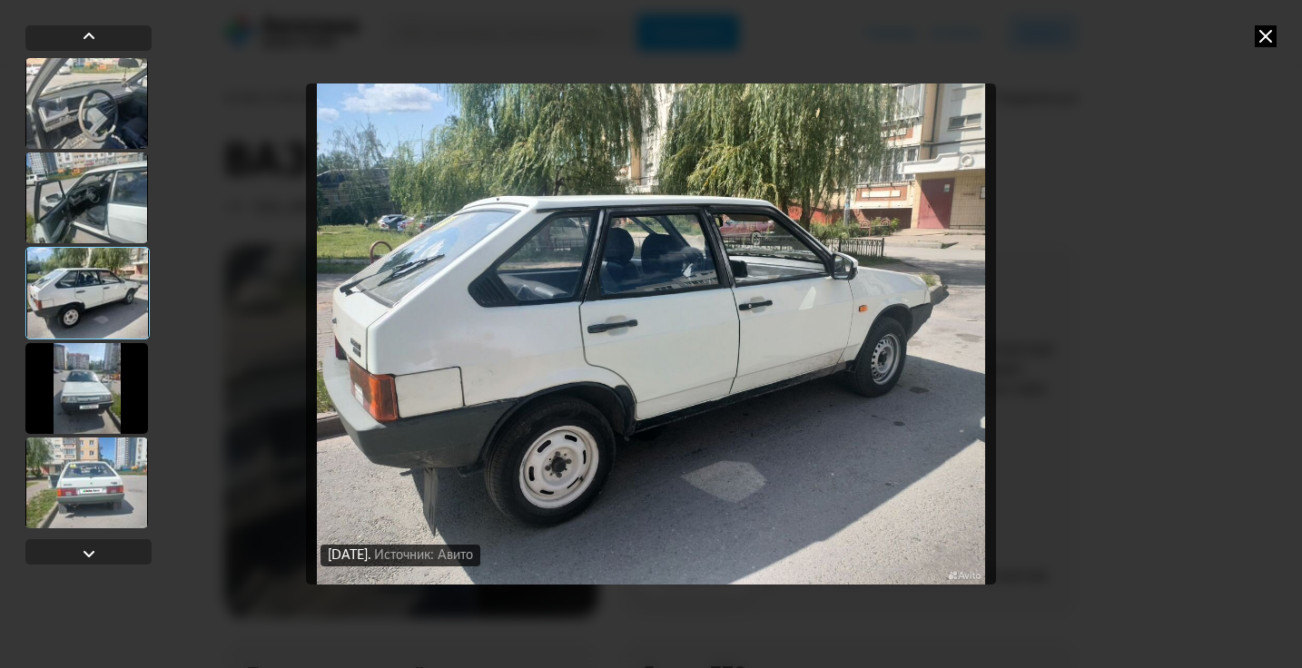
click at [94, 360] on div at bounding box center [86, 388] width 123 height 91
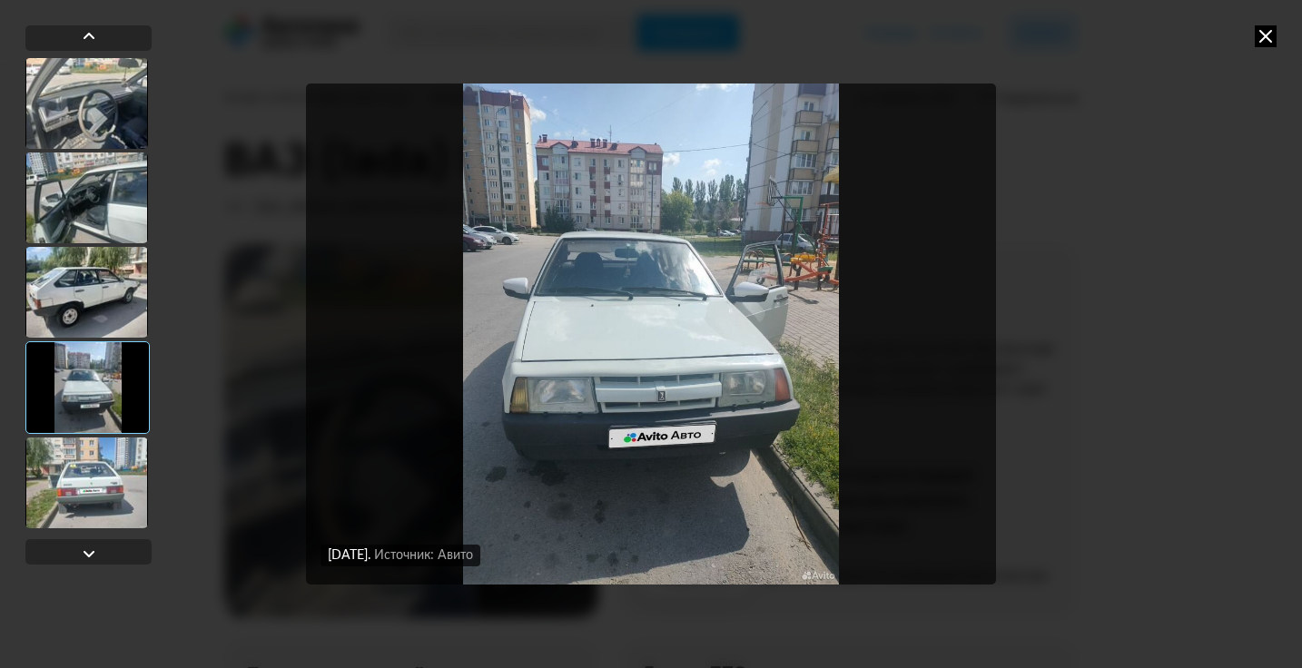
click at [1257, 30] on icon at bounding box center [1266, 36] width 22 height 22
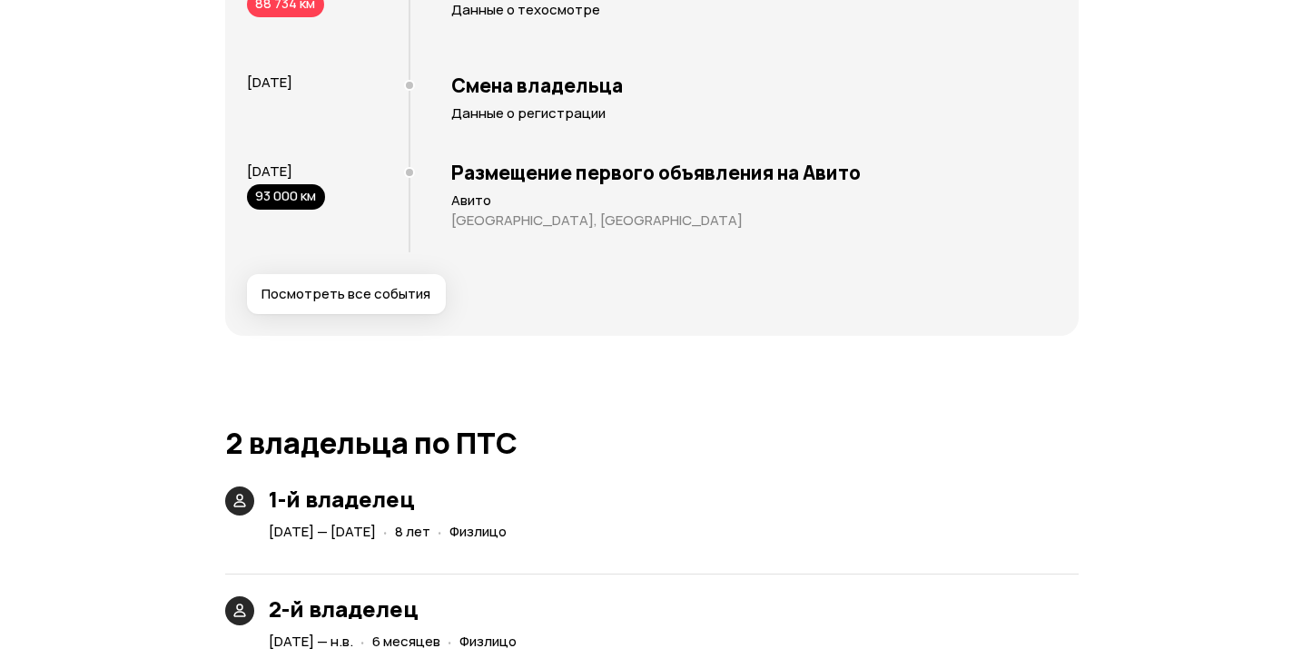
scroll to position [3632, 0]
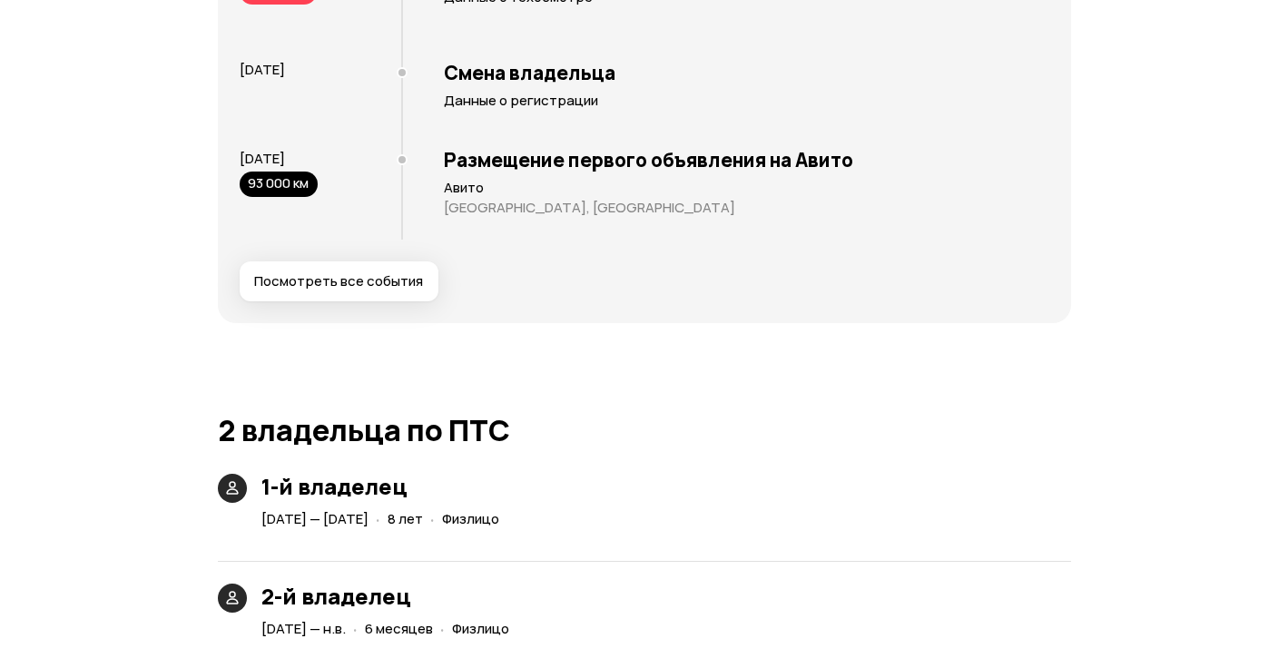
click at [395, 291] on span "Посмотреть все события" at bounding box center [338, 281] width 169 height 18
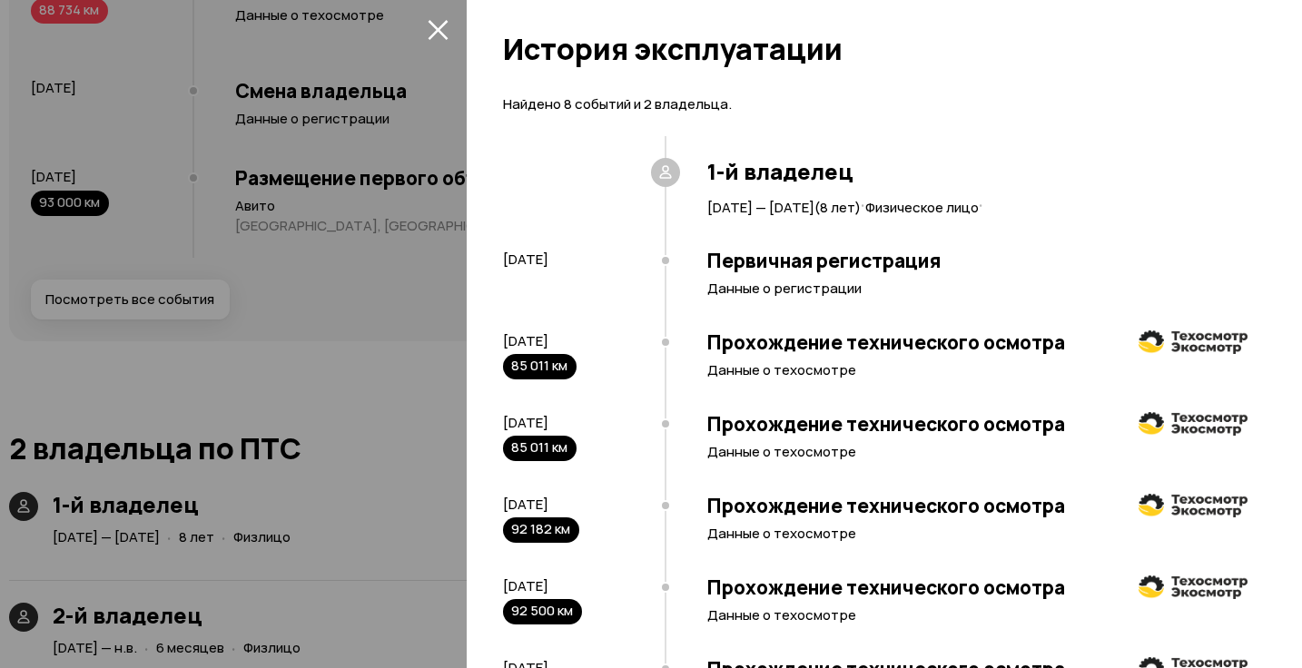
scroll to position [457, 0]
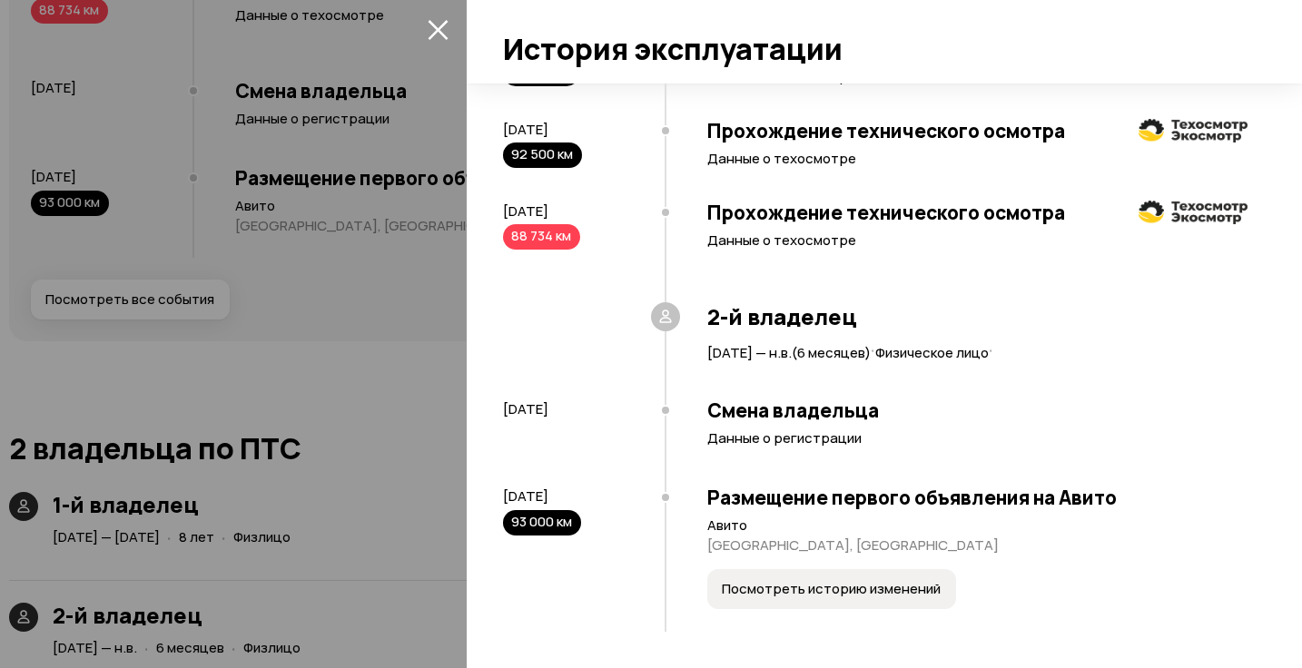
drag, startPoint x: 515, startPoint y: 487, endPoint x: 631, endPoint y: 499, distance: 116.9
click at [631, 499] on div "[DATE] 93 000 км" at bounding box center [584, 512] width 162 height 48
click at [871, 587] on span "Посмотреть историю изменений" at bounding box center [831, 589] width 219 height 18
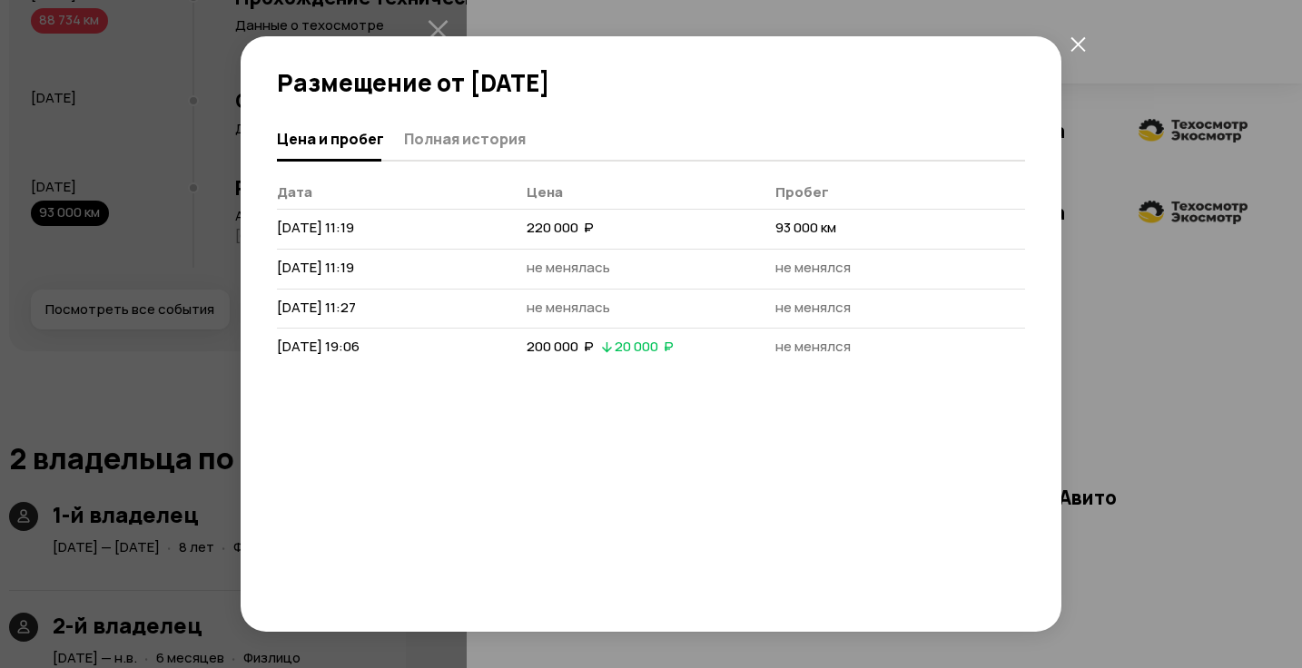
scroll to position [4248, 0]
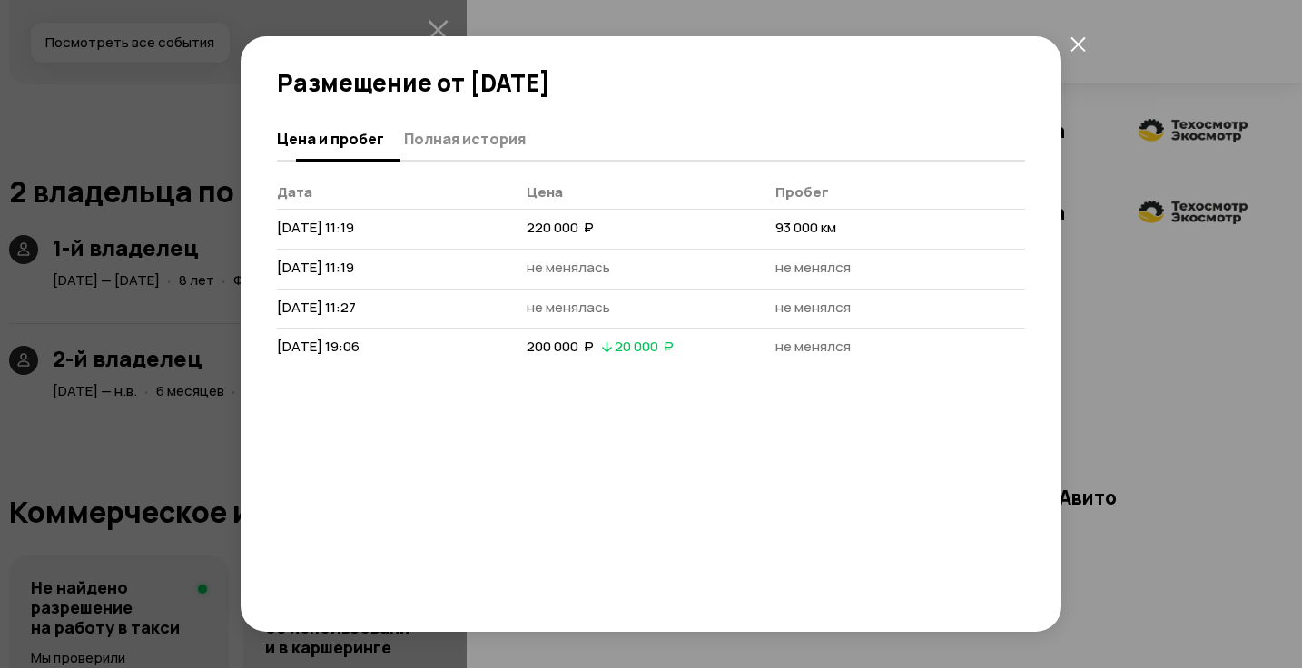
click at [479, 132] on button "Полная история" at bounding box center [462, 138] width 127 height 35
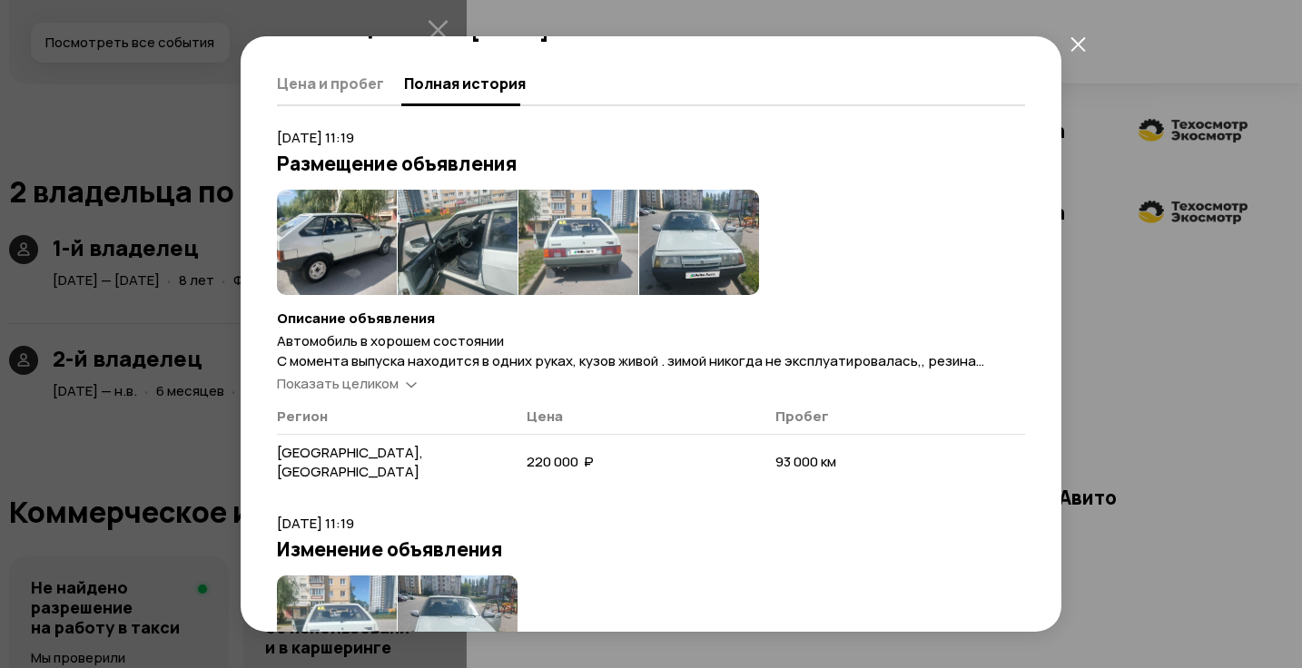
scroll to position [0, 0]
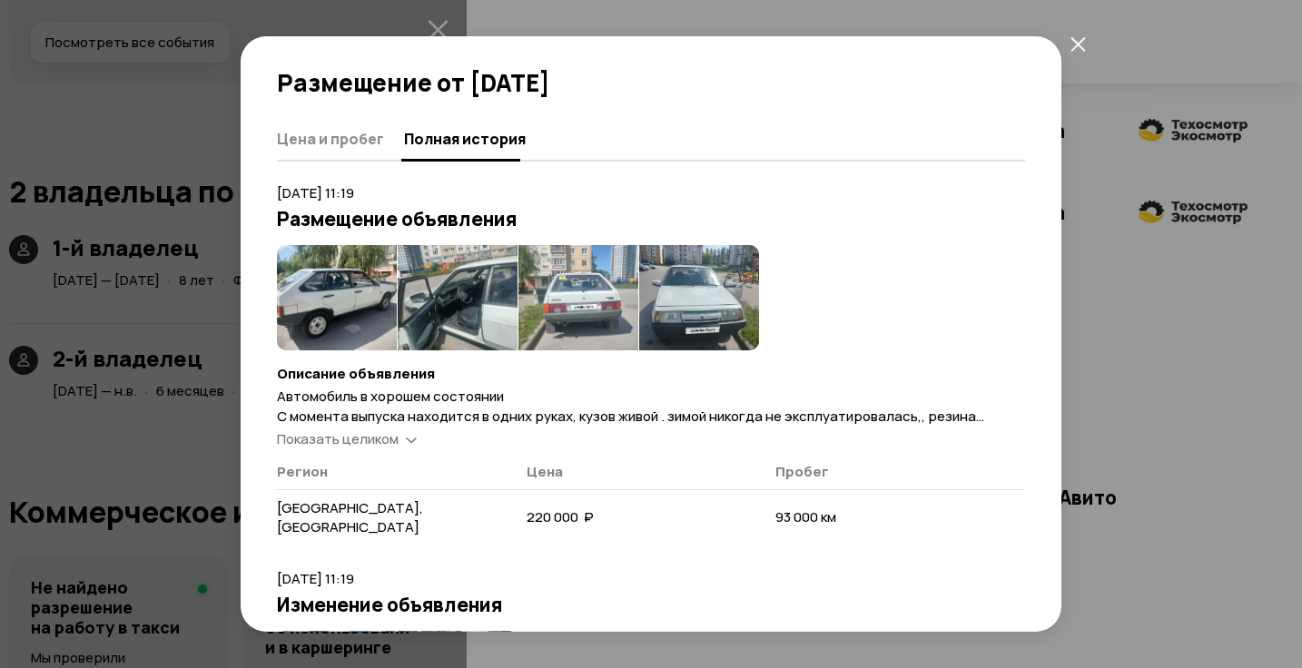
click at [347, 314] on img at bounding box center [337, 297] width 120 height 105
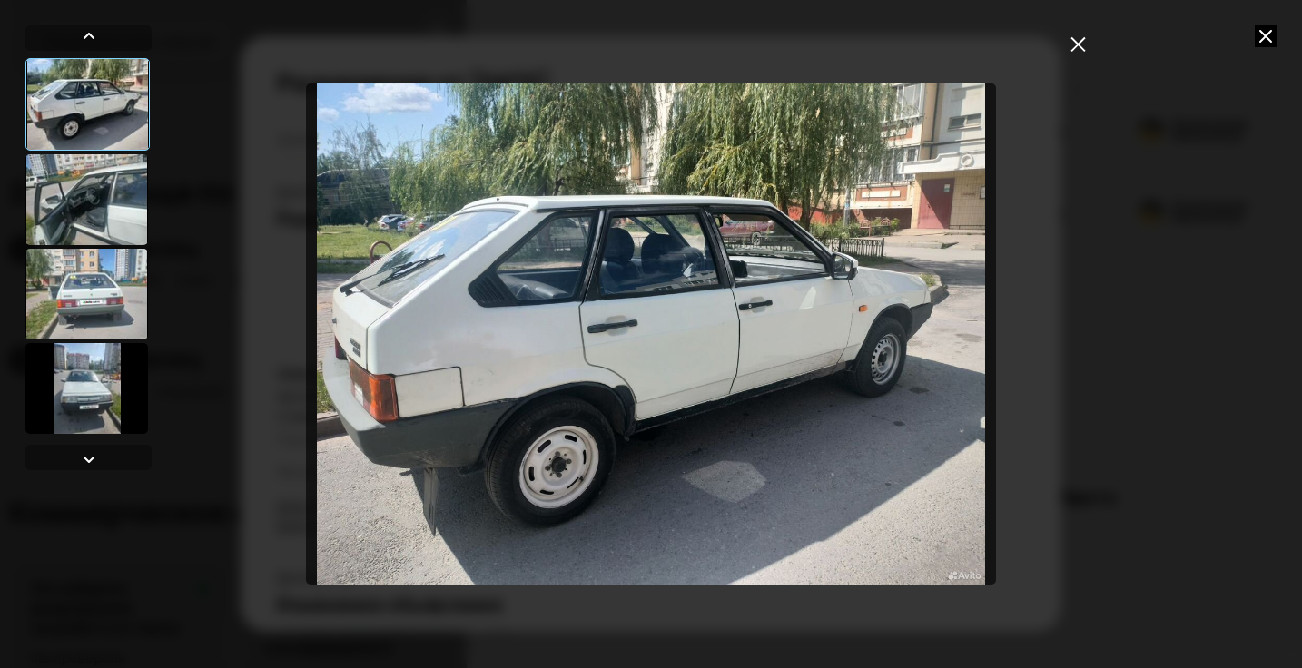
click at [81, 300] on div at bounding box center [86, 294] width 123 height 91
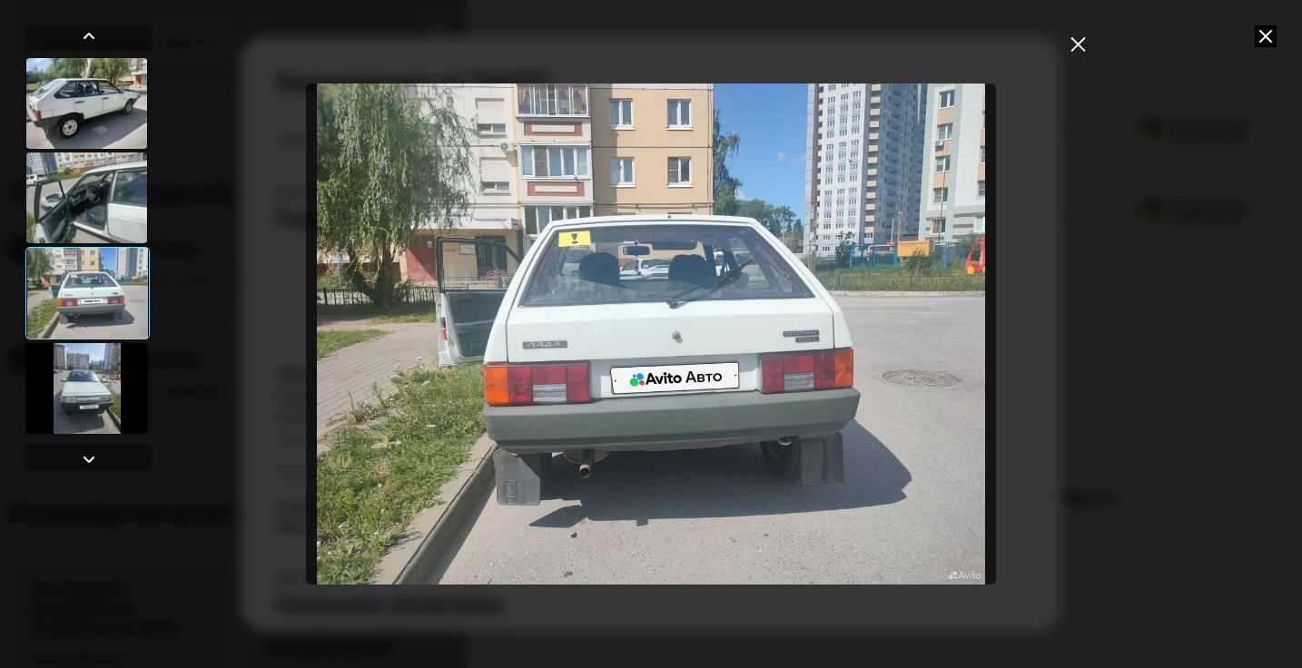
click at [66, 378] on div at bounding box center [86, 388] width 123 height 91
